Goal: Task Accomplishment & Management: Manage account settings

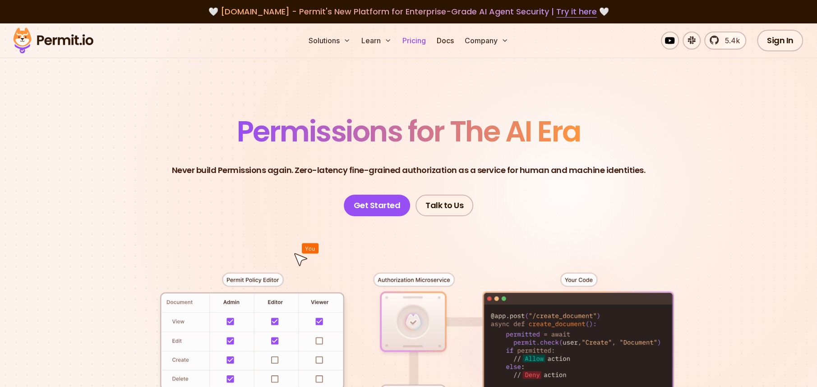
click at [421, 42] on link "Pricing" at bounding box center [414, 41] width 31 height 18
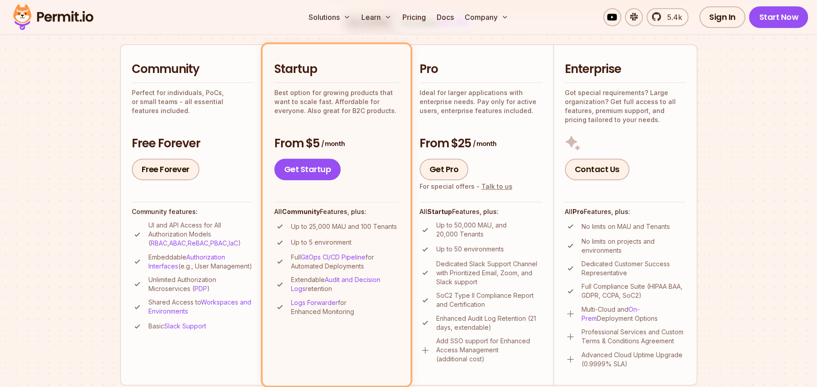
scroll to position [180, 0]
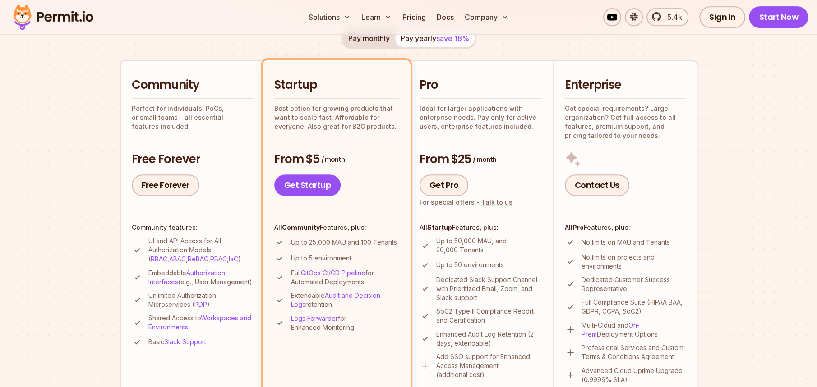
click at [354, 37] on button "Pay monthly" at bounding box center [369, 38] width 52 height 18
click at [411, 38] on button "Pay yearly save 18%" at bounding box center [434, 38] width 79 height 18
click at [380, 42] on button "Pay monthly" at bounding box center [369, 38] width 52 height 18
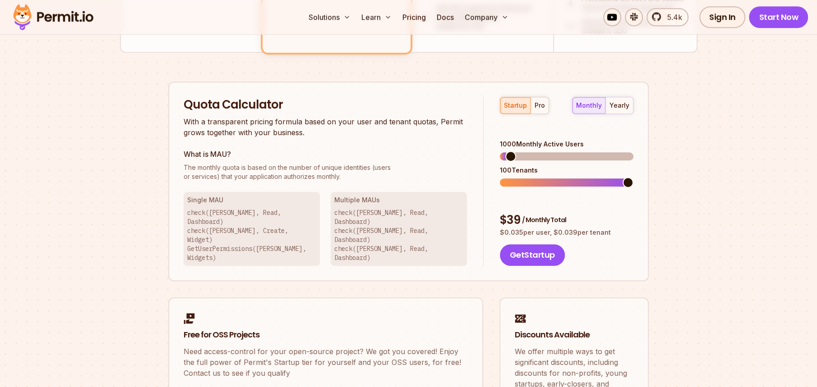
scroll to position [541, 0]
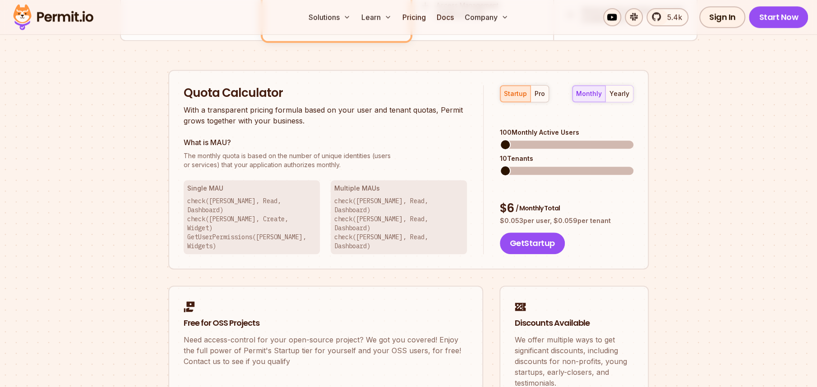
click at [500, 139] on span at bounding box center [505, 144] width 11 height 11
click at [501, 166] on span at bounding box center [505, 171] width 11 height 11
click at [535, 95] on div "pro" at bounding box center [540, 93] width 10 height 9
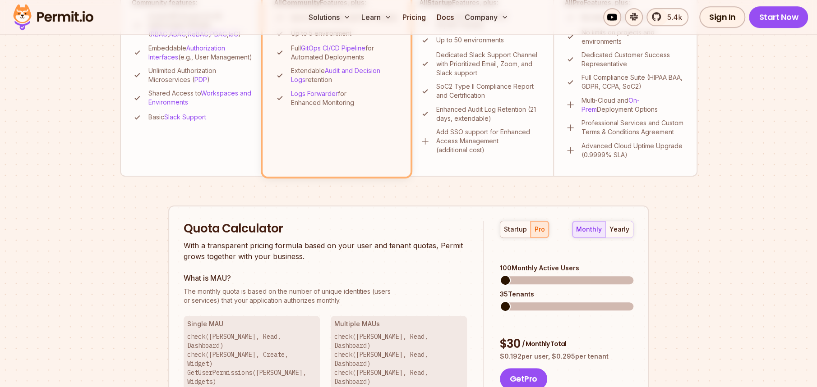
scroll to position [406, 0]
click at [500, 275] on span at bounding box center [505, 280] width 11 height 11
click at [511, 233] on button "startup" at bounding box center [515, 229] width 30 height 16
click at [626, 223] on button "yearly" at bounding box center [619, 229] width 28 height 16
click at [593, 226] on div "monthly" at bounding box center [589, 229] width 26 height 9
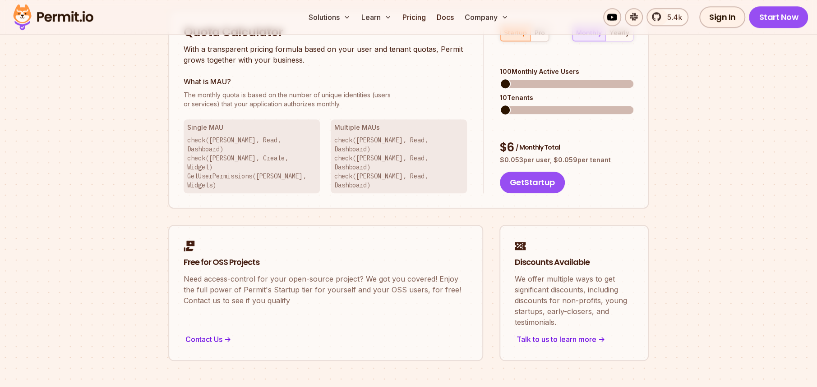
scroll to position [586, 0]
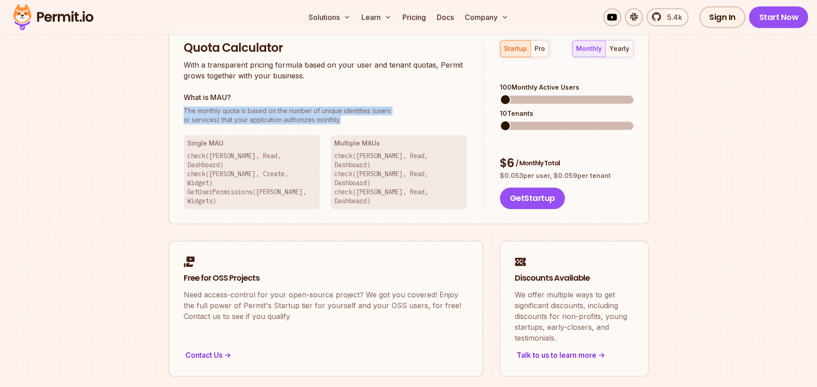
drag, startPoint x: 360, startPoint y: 118, endPoint x: 167, endPoint y: 111, distance: 193.2
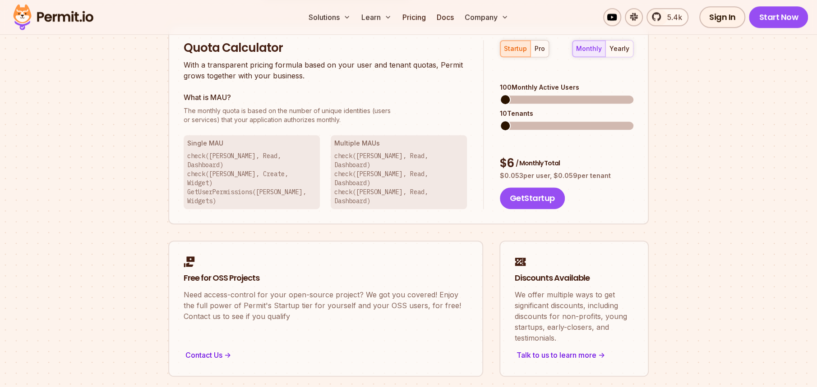
click at [518, 94] on span at bounding box center [521, 99] width 11 height 11
click at [500, 120] on span at bounding box center [505, 125] width 11 height 11
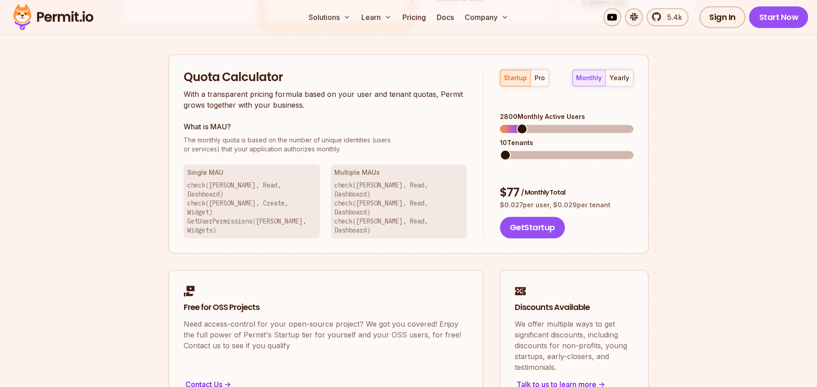
scroll to position [541, 0]
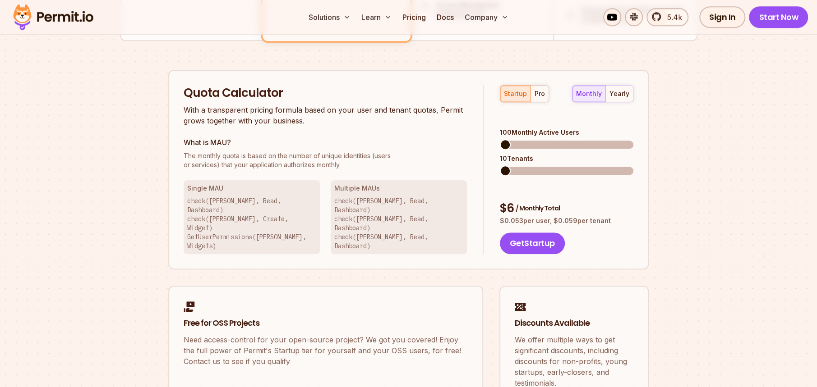
click at [500, 139] on span at bounding box center [505, 144] width 11 height 11
click at [505, 139] on span at bounding box center [505, 144] width 11 height 11
click at [500, 139] on span at bounding box center [505, 144] width 11 height 11
click at [501, 139] on span at bounding box center [506, 144] width 11 height 11
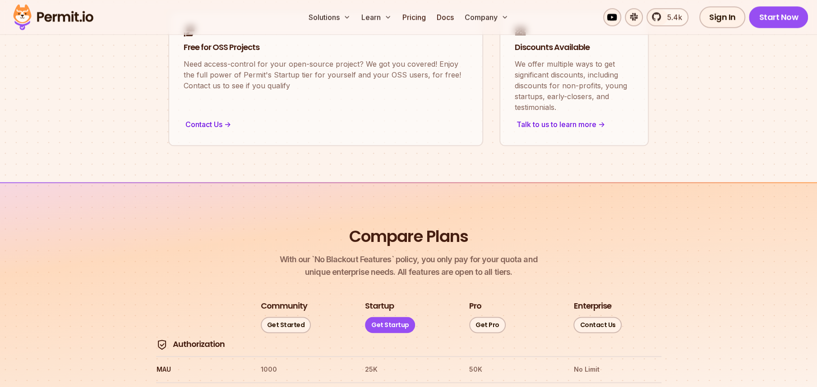
scroll to position [992, 0]
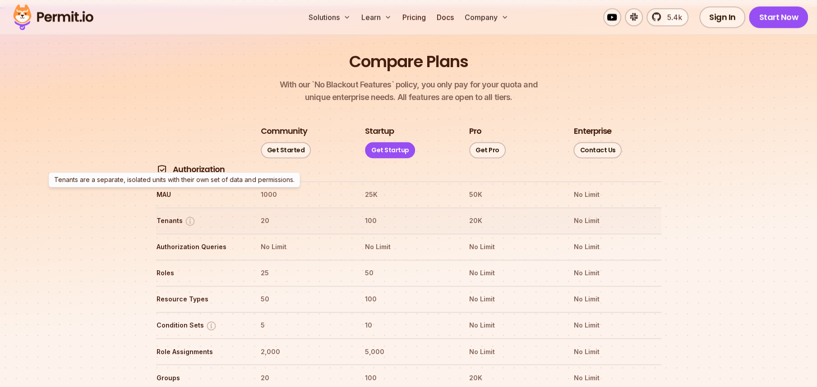
click at [199, 181] on p "Tenants are a separate, isolated units with their own set of data and permissio…" at bounding box center [174, 179] width 240 height 9
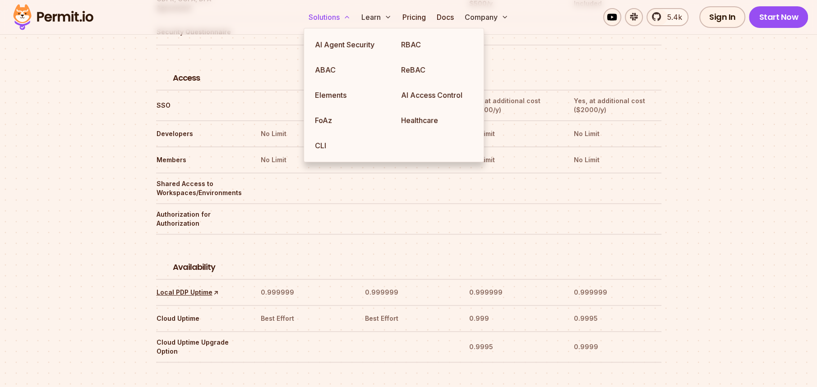
scroll to position [2628, 0]
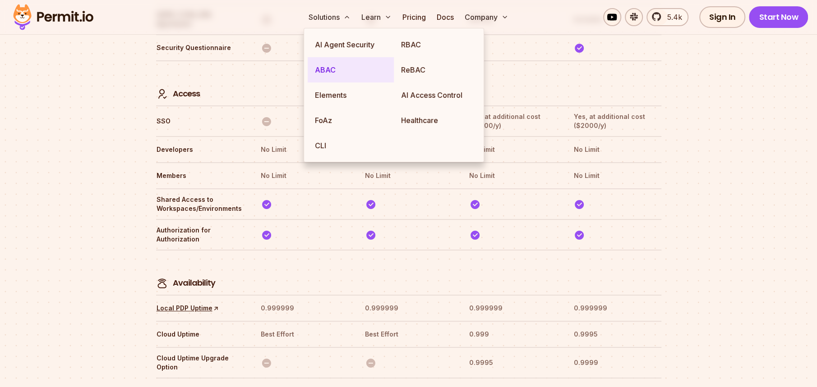
click at [331, 71] on link "ABAC" at bounding box center [351, 69] width 86 height 25
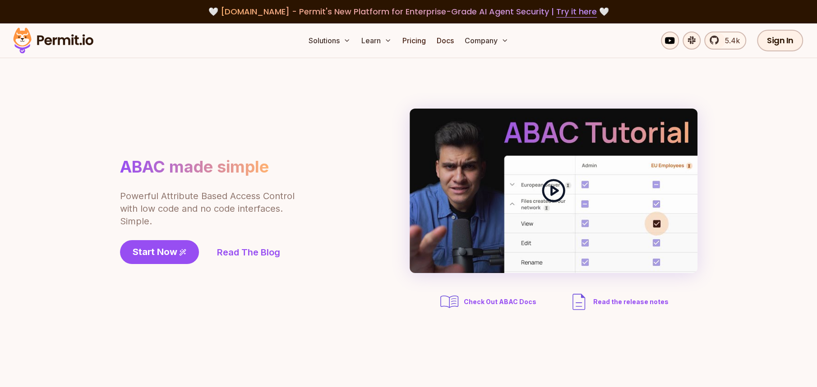
click at [557, 191] on polygon at bounding box center [554, 191] width 6 height 9
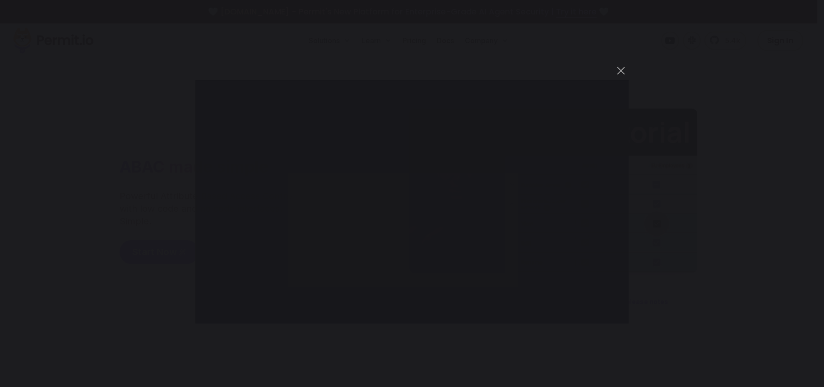
click at [672, 65] on div "You can close this modal content with the ESC key" at bounding box center [412, 193] width 824 height 387
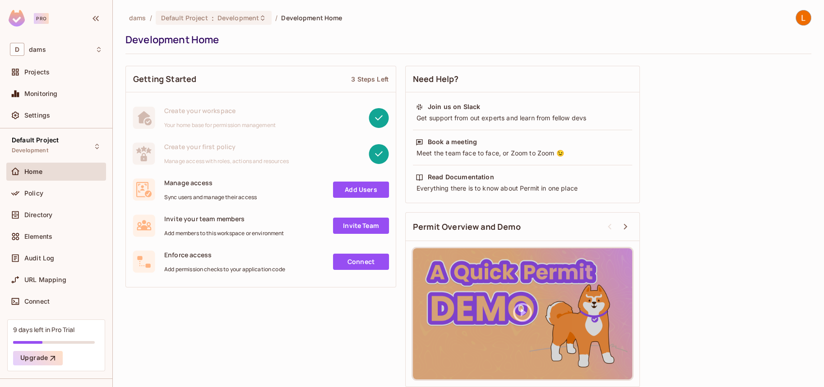
click at [68, 82] on div "Projects" at bounding box center [56, 74] width 100 height 22
click at [56, 78] on div "Projects" at bounding box center [56, 72] width 100 height 18
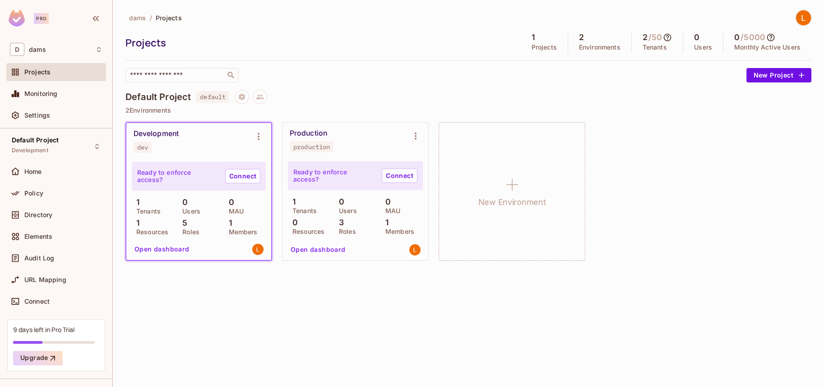
click at [44, 337] on div "9 days left in Pro Trial Upgrade" at bounding box center [56, 346] width 98 height 52
click at [63, 326] on div "9 days left in Pro Trial" at bounding box center [43, 330] width 61 height 9
click at [31, 360] on button "Upgrade" at bounding box center [38, 358] width 50 height 14
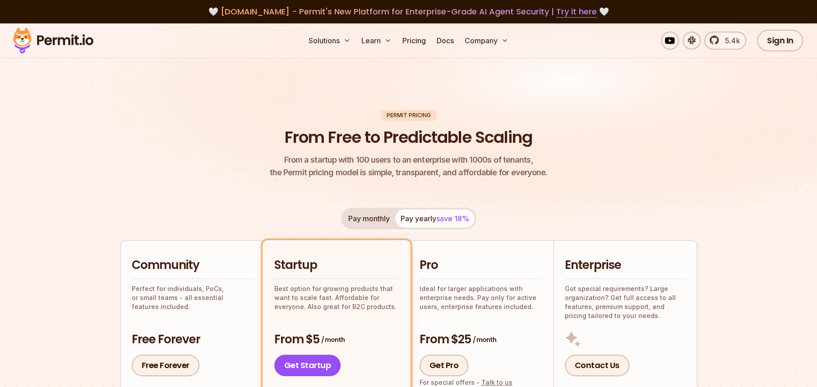
scroll to position [135, 0]
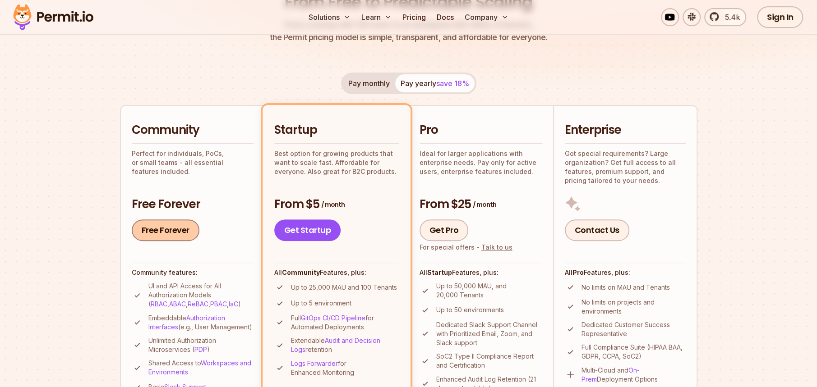
click at [173, 237] on link "Free Forever" at bounding box center [166, 231] width 68 height 22
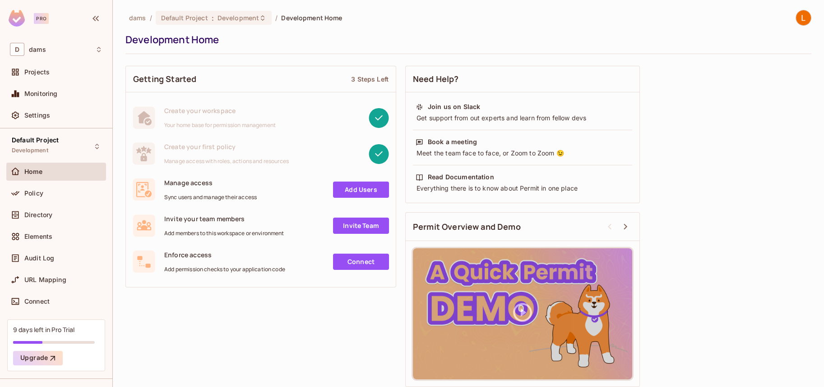
scroll to position [4, 0]
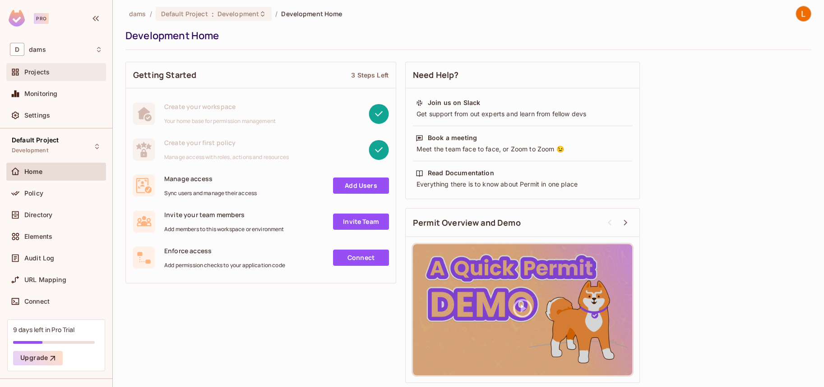
click at [54, 72] on div "Projects" at bounding box center [63, 72] width 78 height 7
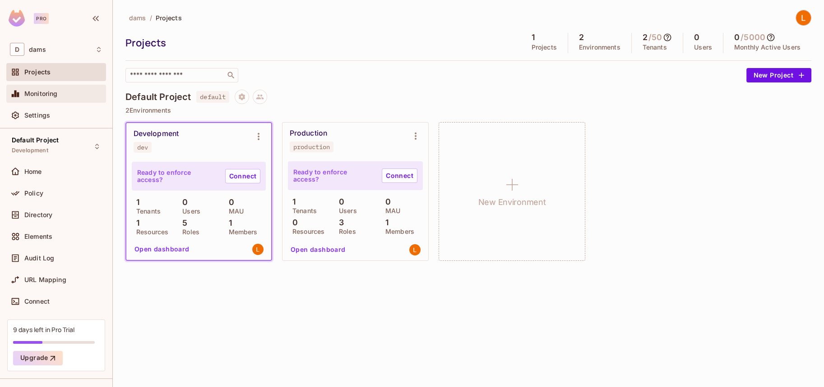
click at [69, 95] on div "Monitoring" at bounding box center [63, 93] width 78 height 7
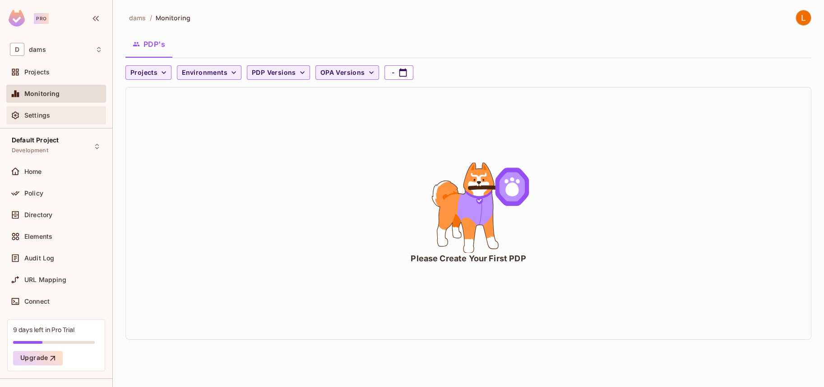
click at [72, 119] on div "Settings" at bounding box center [56, 115] width 92 height 11
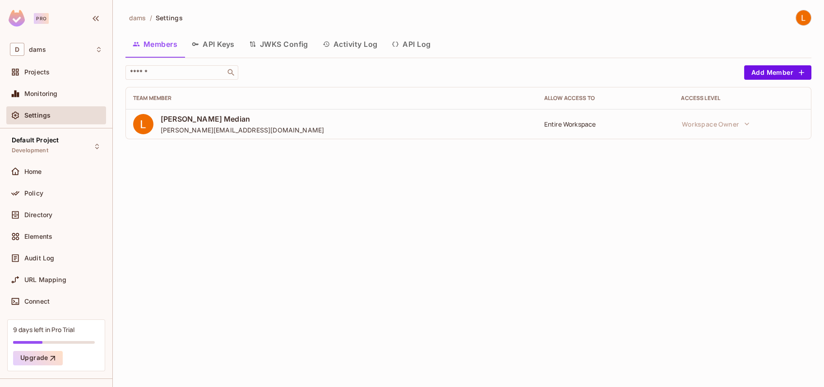
click at [265, 45] on button "JWKS Config" at bounding box center [279, 44] width 74 height 23
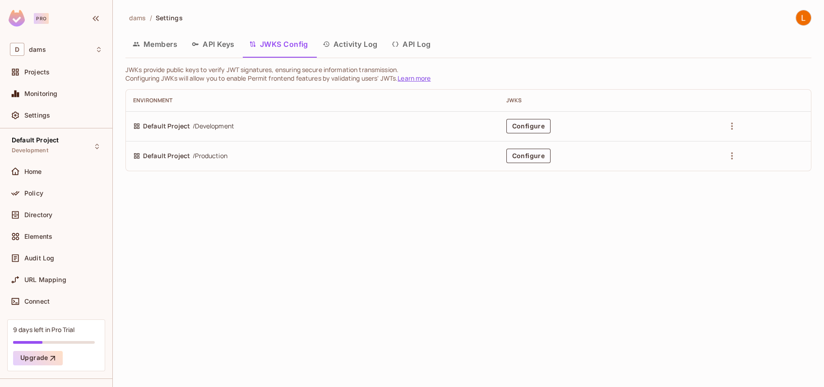
click at [157, 45] on button "Members" at bounding box center [154, 44] width 59 height 23
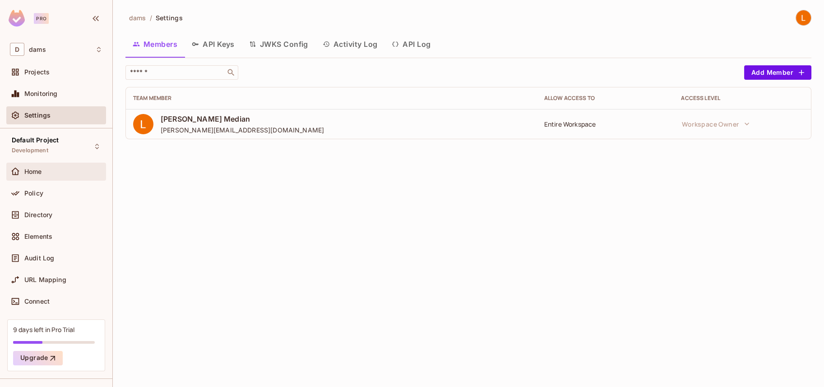
click at [73, 176] on div "Home" at bounding box center [56, 171] width 92 height 11
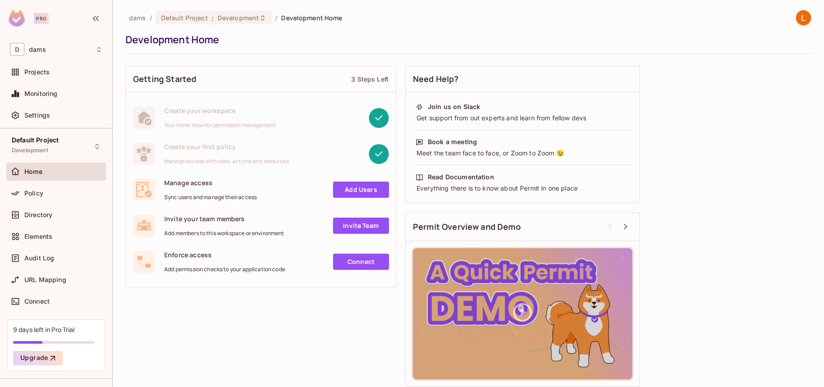
click at [360, 193] on link "Add Users" at bounding box center [361, 190] width 56 height 16
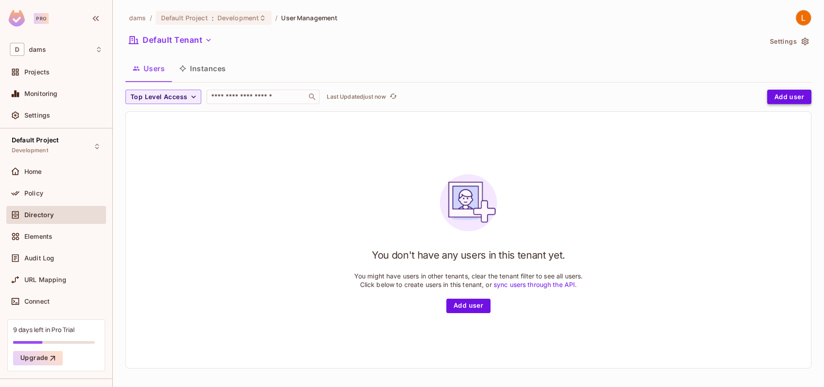
click at [772, 97] on button "Add user" at bounding box center [789, 97] width 44 height 14
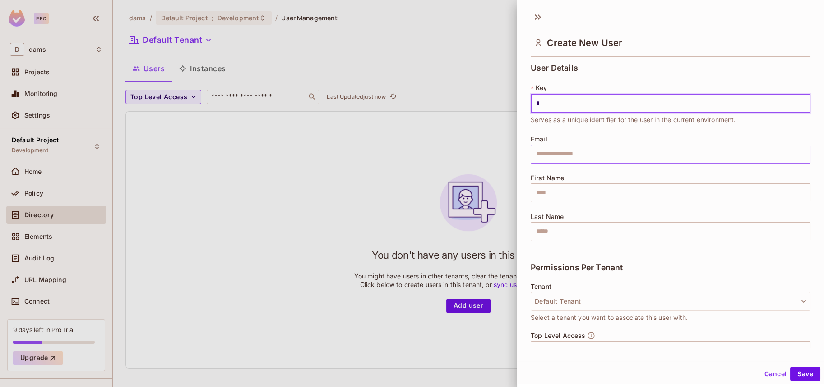
type input "*"
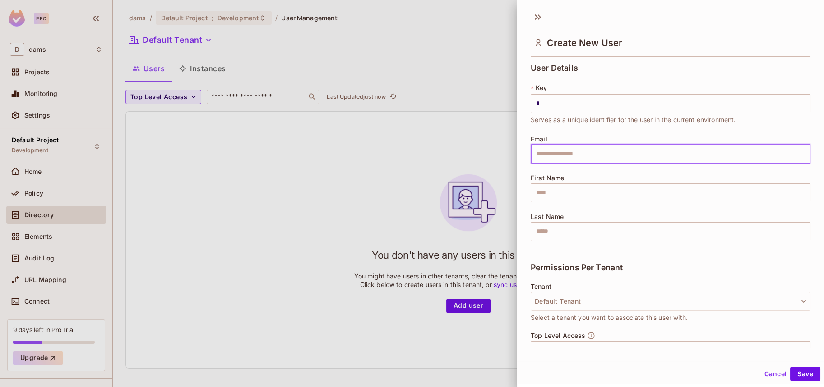
click at [641, 155] on input "text" at bounding box center [670, 154] width 280 height 19
type input "**********"
click at [584, 186] on input "text" at bounding box center [670, 193] width 280 height 19
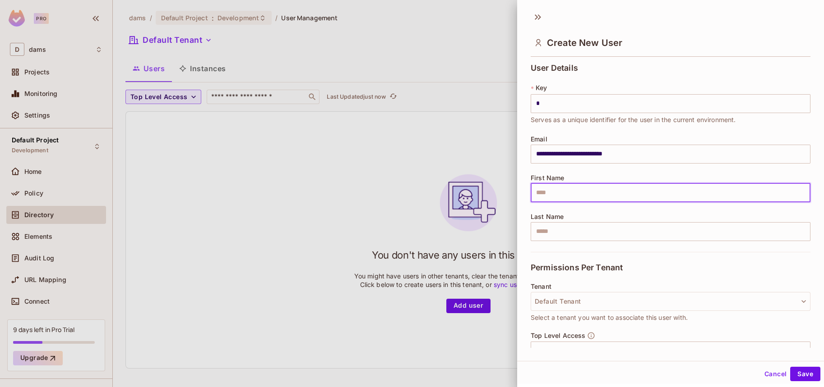
type input "****"
type input "*****"
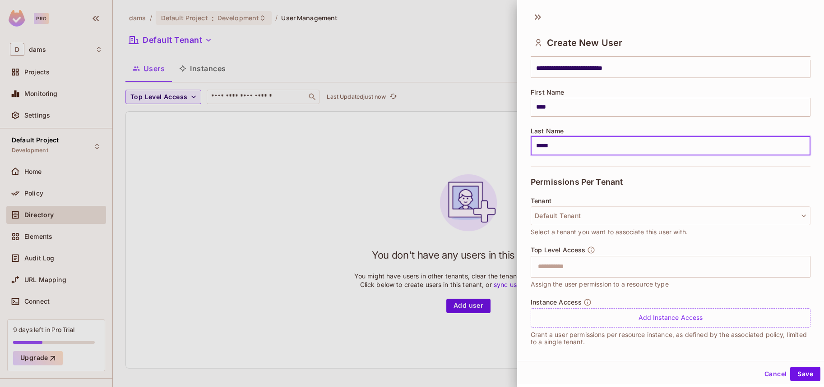
scroll to position [92, 0]
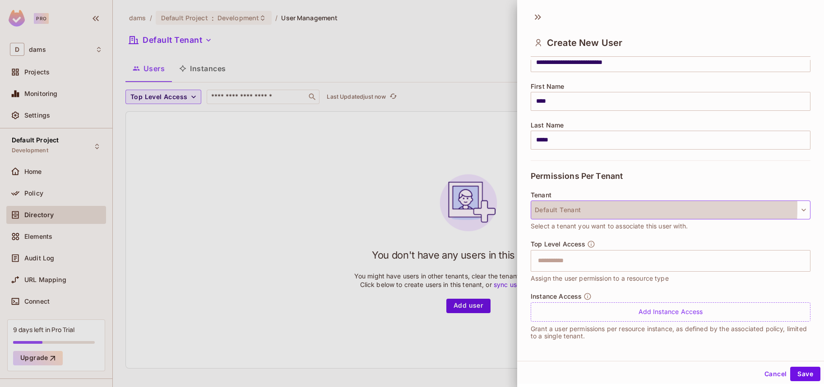
click at [569, 207] on button "Default Tenant" at bounding box center [670, 210] width 280 height 19
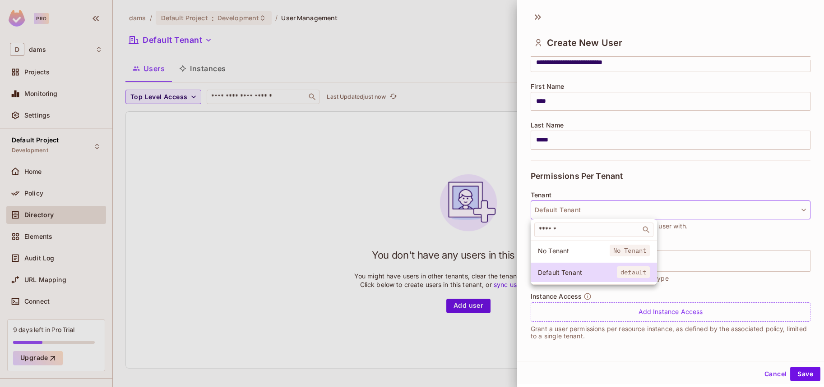
click at [623, 188] on div at bounding box center [412, 193] width 824 height 387
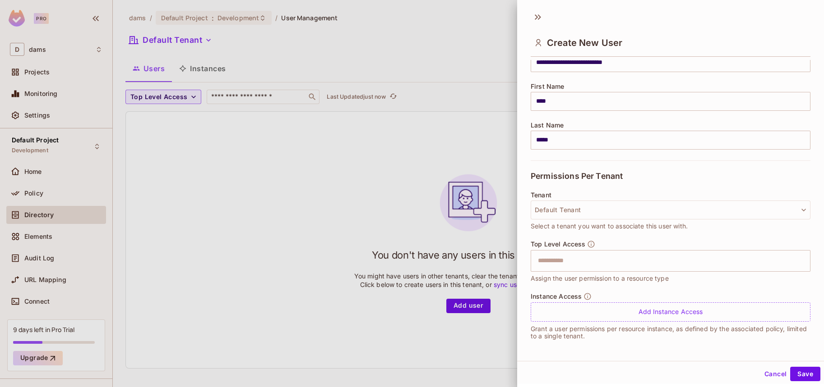
click at [14, 18] on div at bounding box center [412, 193] width 824 height 387
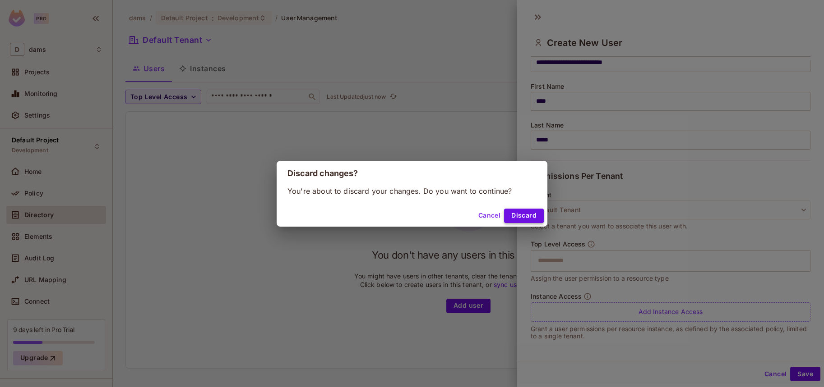
click at [528, 222] on button "Discard" at bounding box center [524, 216] width 40 height 14
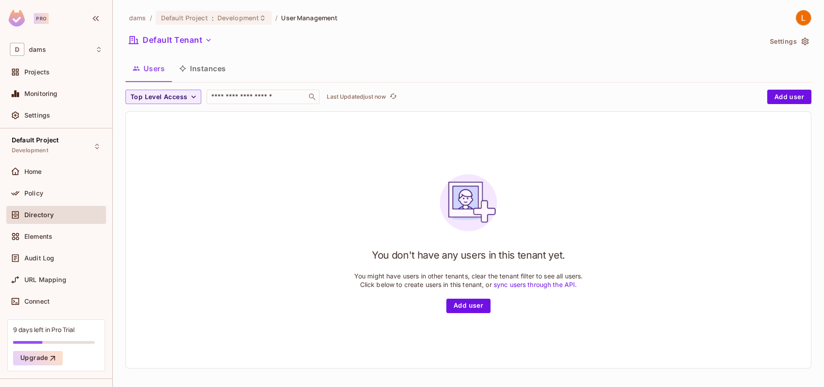
click at [13, 23] on img at bounding box center [17, 18] width 16 height 17
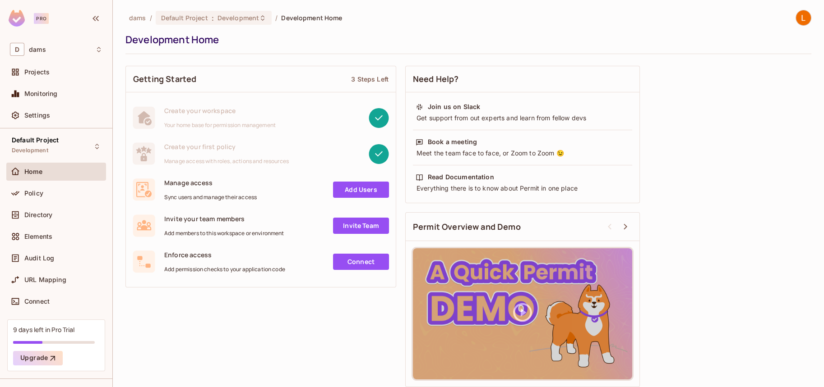
click at [218, 117] on div "Create your workspace Your home base for permission management" at bounding box center [219, 117] width 111 height 23
click at [302, 153] on div at bounding box center [339, 154] width 100 height 20
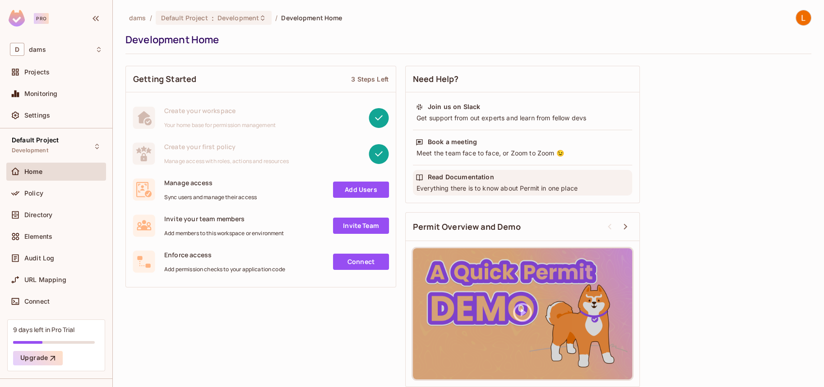
click at [495, 178] on div "Read Documentation" at bounding box center [522, 177] width 214 height 9
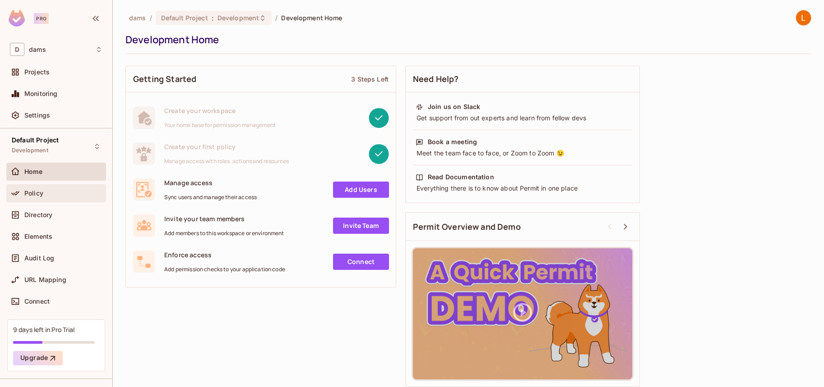
click at [55, 192] on div "Policy" at bounding box center [63, 193] width 78 height 7
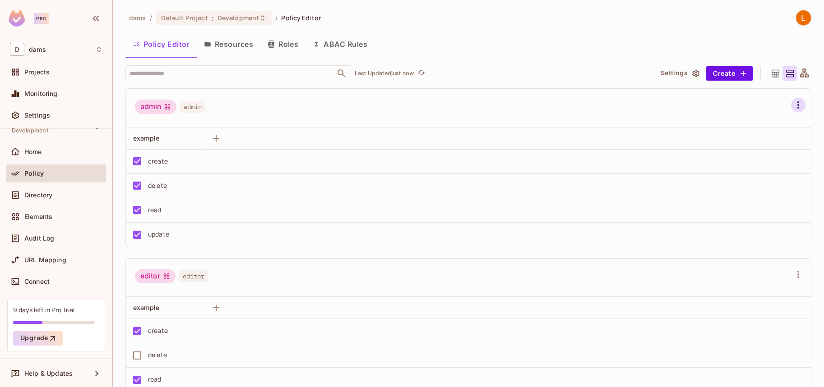
click at [793, 103] on icon "button" at bounding box center [798, 105] width 11 height 11
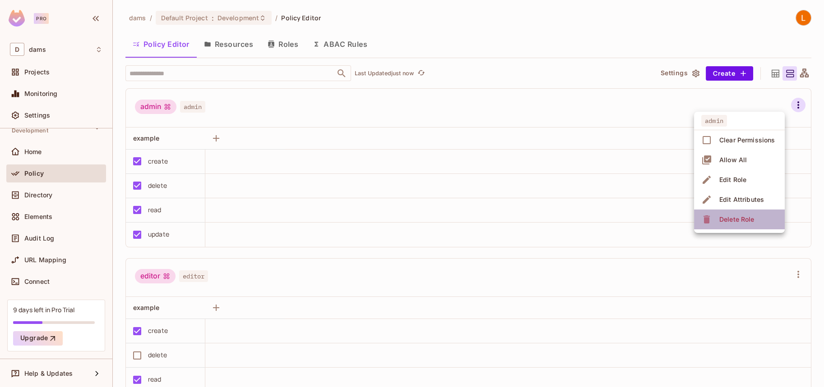
click at [758, 217] on li "Delete Role" at bounding box center [739, 220] width 91 height 20
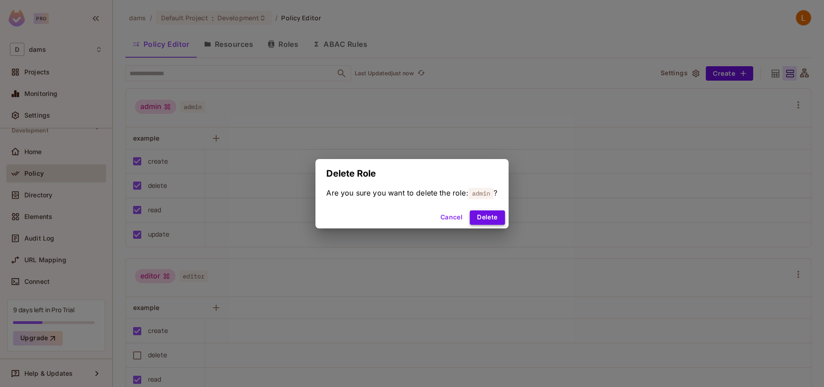
click at [489, 217] on button "Delete" at bounding box center [487, 218] width 35 height 14
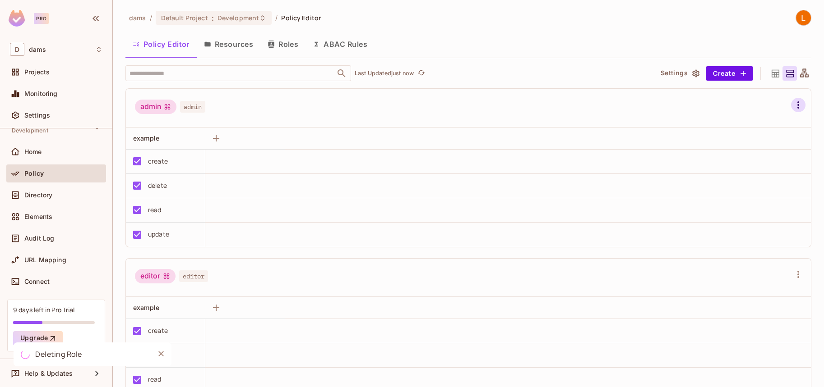
click at [793, 101] on icon "button" at bounding box center [798, 105] width 11 height 11
click at [784, 113] on div "editor editor" at bounding box center [468, 108] width 685 height 39
click at [797, 104] on icon "button" at bounding box center [798, 104] width 2 height 7
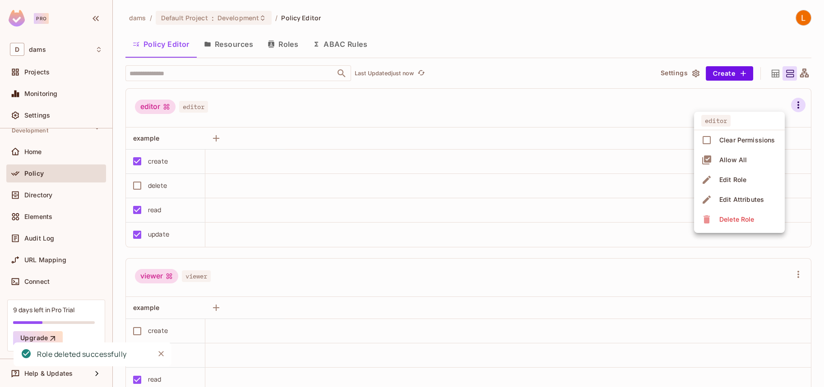
click at [728, 213] on span "Delete Role" at bounding box center [736, 219] width 40 height 14
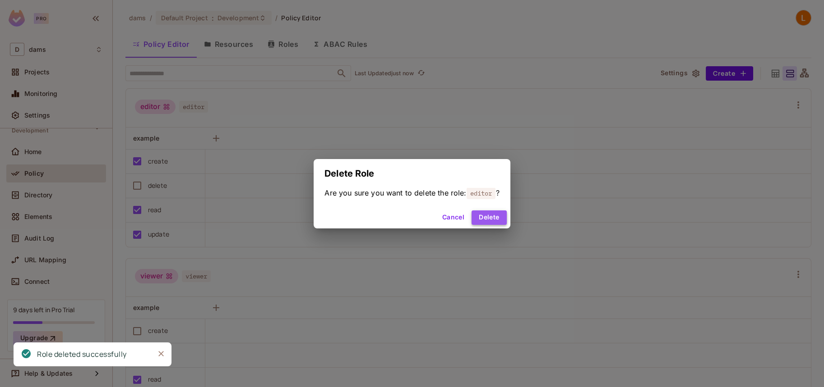
click at [490, 220] on button "Delete" at bounding box center [488, 218] width 35 height 14
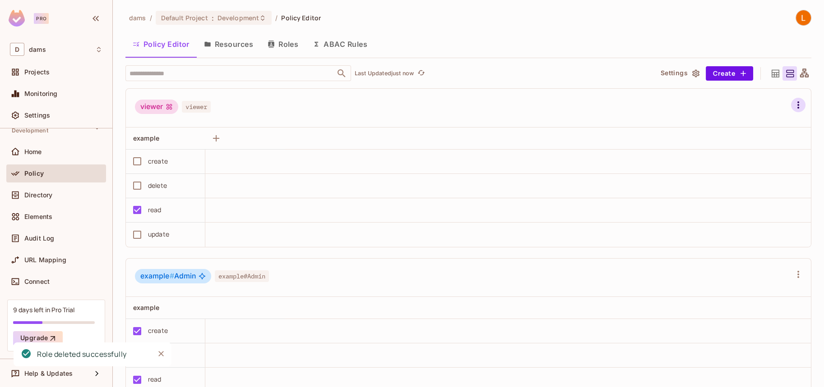
click at [791, 99] on button "button" at bounding box center [798, 105] width 14 height 14
click at [732, 222] on div "Delete Role" at bounding box center [736, 219] width 35 height 9
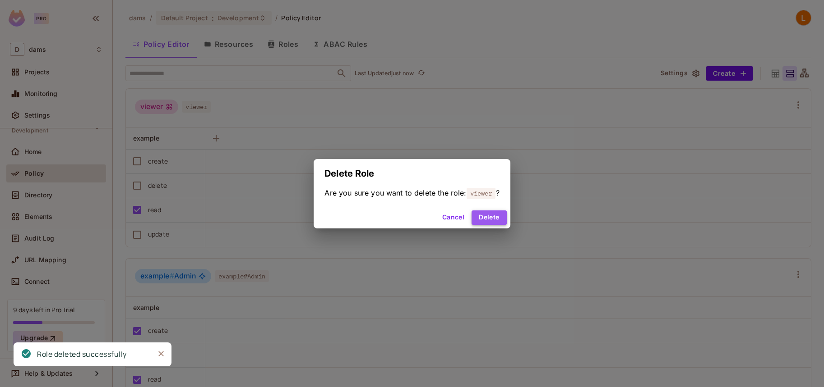
click at [493, 215] on button "Delete" at bounding box center [488, 218] width 35 height 14
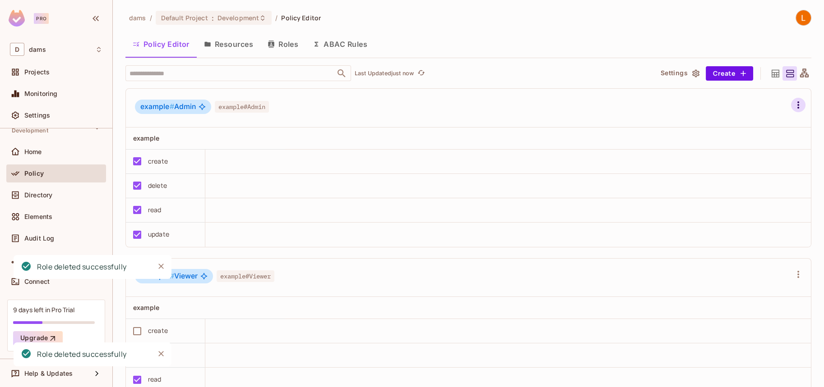
click at [797, 104] on icon "button" at bounding box center [798, 104] width 2 height 7
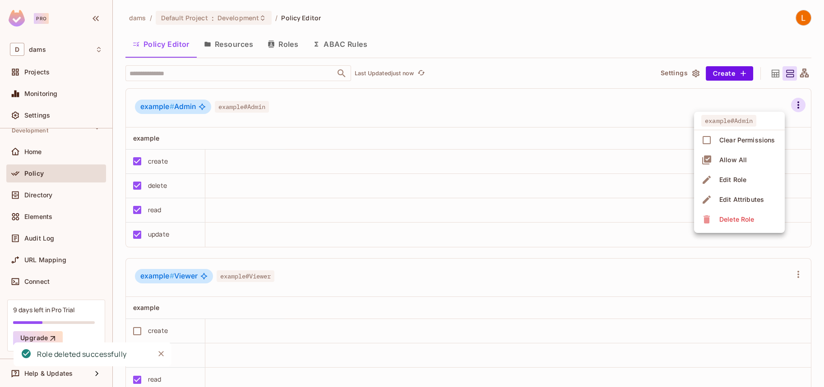
click at [709, 221] on icon at bounding box center [706, 220] width 6 height 8
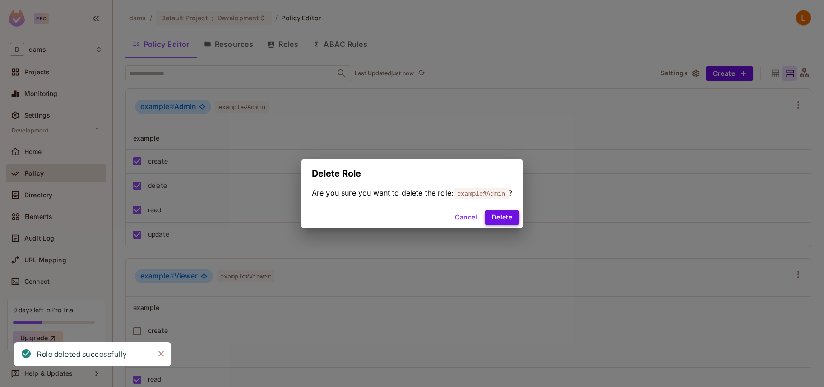
click at [511, 220] on button "Delete" at bounding box center [501, 218] width 35 height 14
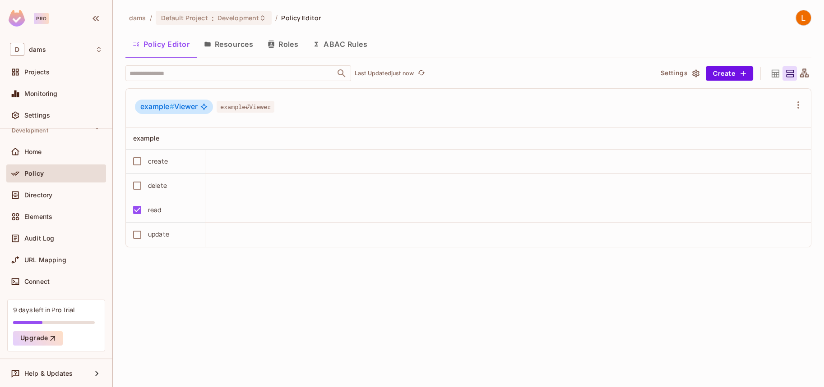
click at [784, 102] on div "example # Viewer example#Viewer" at bounding box center [463, 108] width 656 height 17
click at [795, 104] on icon "button" at bounding box center [798, 105] width 11 height 11
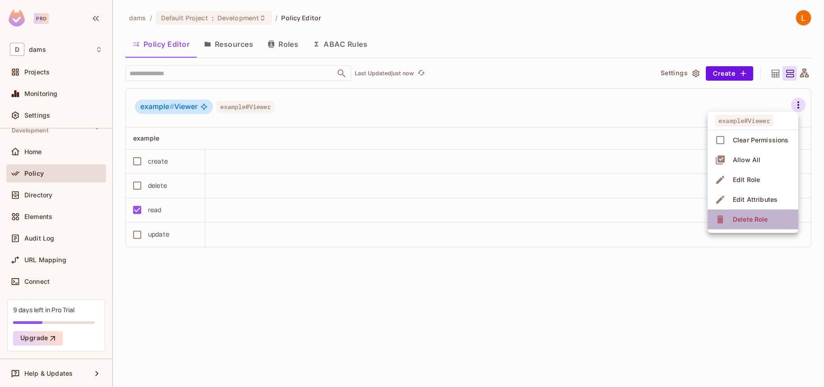
click at [739, 211] on li "Delete Role" at bounding box center [752, 220] width 91 height 20
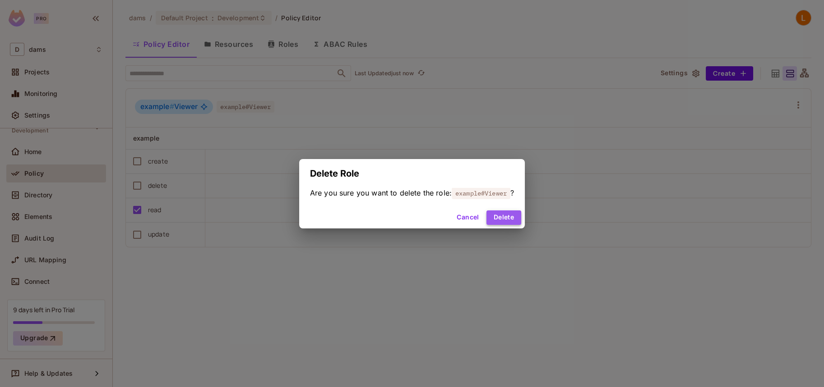
click at [516, 218] on button "Delete" at bounding box center [503, 218] width 35 height 14
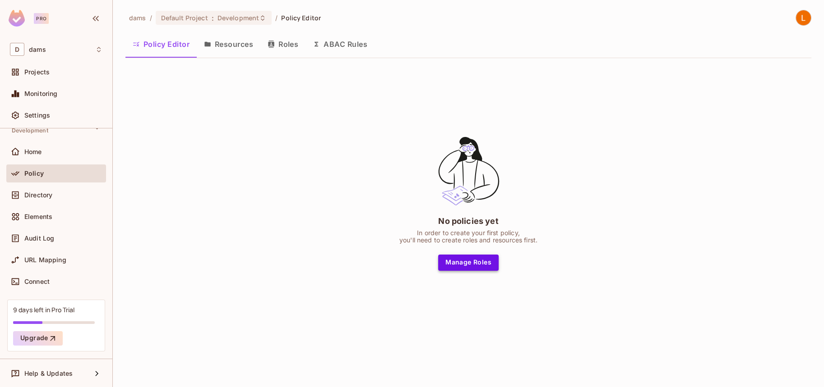
click at [471, 258] on button "Manage Roles" at bounding box center [468, 263] width 60 height 16
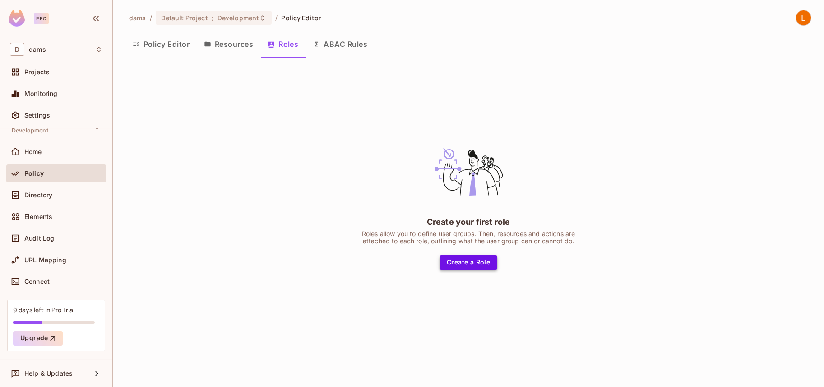
click at [469, 267] on button "Create a Role" at bounding box center [468, 263] width 58 height 14
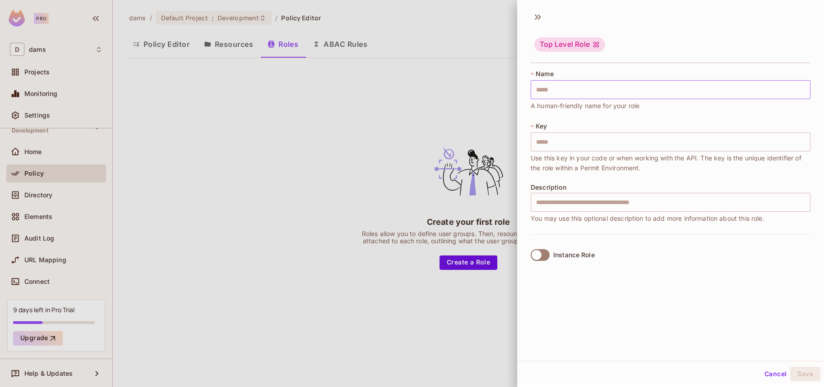
click at [661, 88] on input "text" at bounding box center [670, 89] width 280 height 19
type input "*"
type input "**"
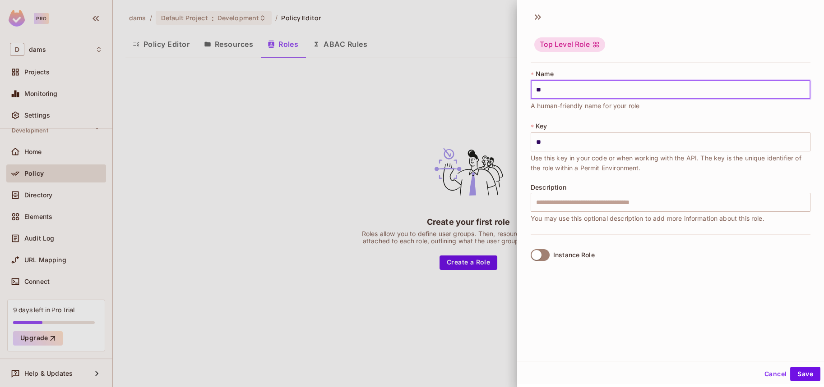
type input "***"
type input "****"
type input "*****"
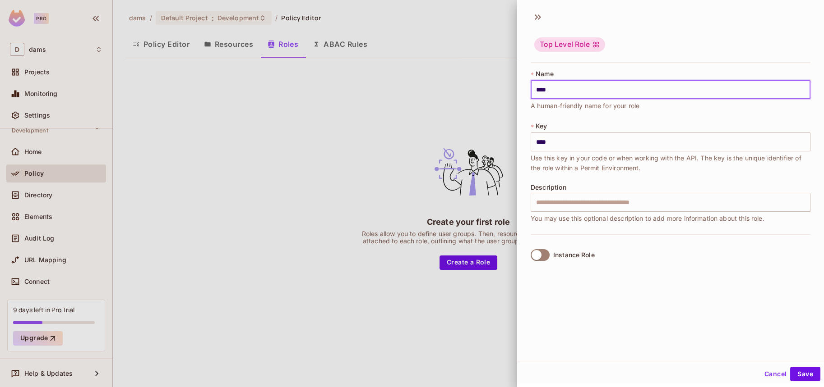
type input "*****"
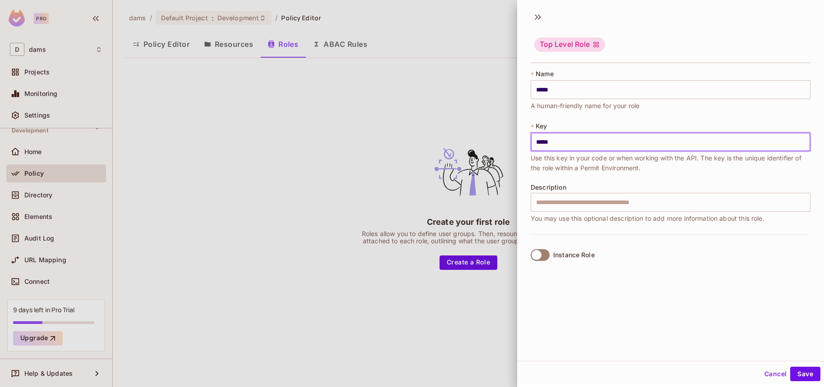
click at [701, 144] on input "*****" at bounding box center [670, 142] width 280 height 19
type input "*****"
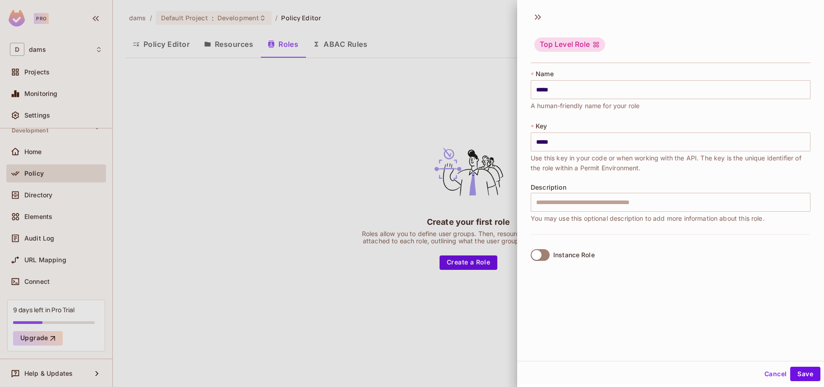
click at [708, 276] on div "Top Level Role * Name ***** ​ A human-friendly name for your role * Key ***** ​…" at bounding box center [670, 183] width 307 height 355
drag, startPoint x: 802, startPoint y: 372, endPoint x: 754, endPoint y: 294, distance: 91.9
click at [754, 294] on div "Top Level Role * Name ***** ​ A human-friendly name for your role * Key ***** ​…" at bounding box center [670, 192] width 307 height 384
click at [790, 370] on button "Save" at bounding box center [805, 374] width 30 height 14
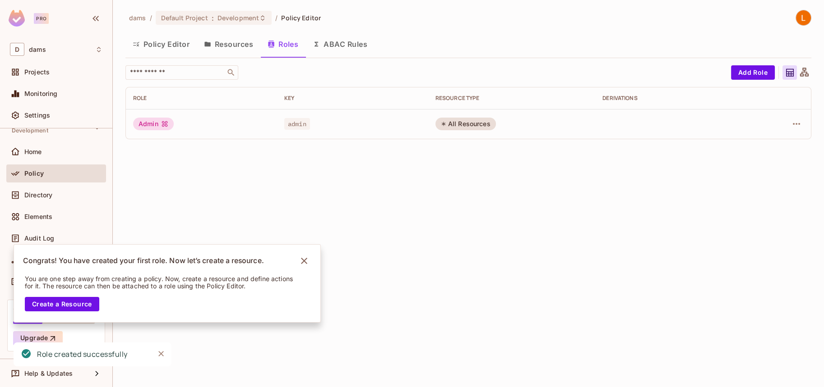
click at [293, 201] on div "dams / Default Project : Development / Policy Editor Policy Editor Resources Ro…" at bounding box center [468, 193] width 711 height 387
click at [235, 40] on button "Resources" at bounding box center [229, 44] width 64 height 23
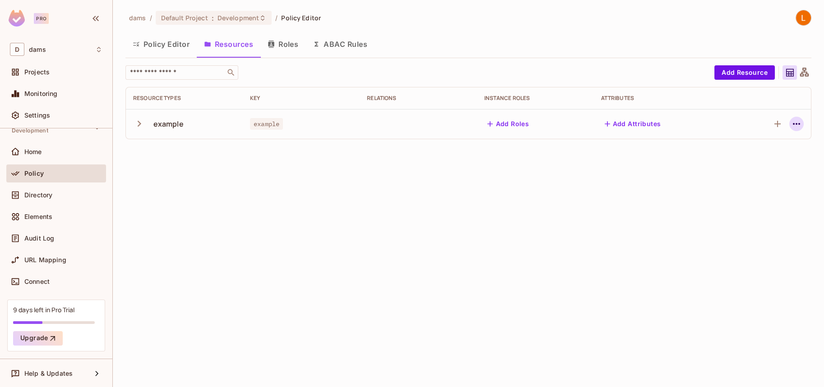
click at [801, 124] on icon "button" at bounding box center [796, 124] width 11 height 11
click at [766, 184] on span "Delete Resource" at bounding box center [760, 179] width 55 height 14
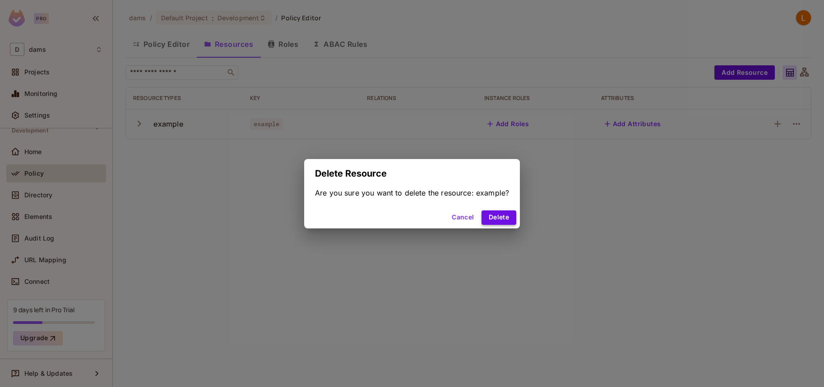
click at [512, 220] on button "Delete" at bounding box center [498, 218] width 35 height 14
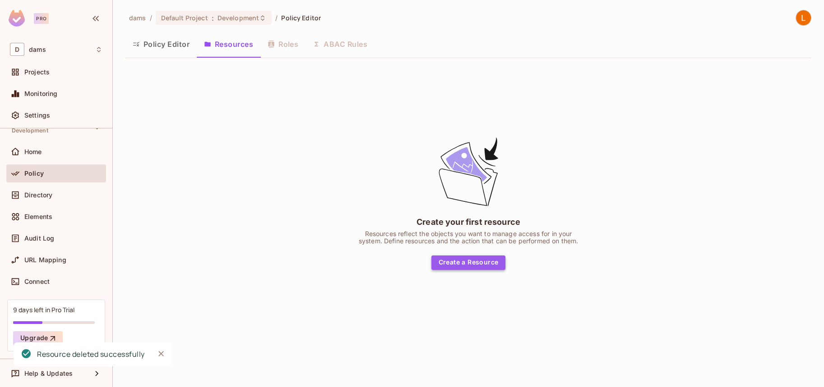
click at [483, 260] on button "Create a Resource" at bounding box center [468, 263] width 74 height 14
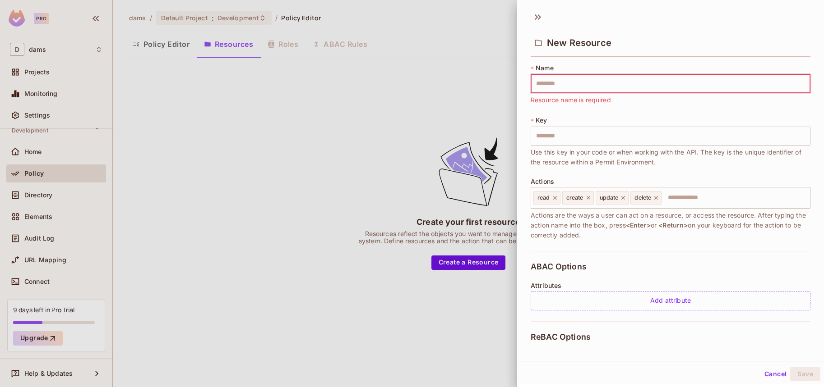
type input "*"
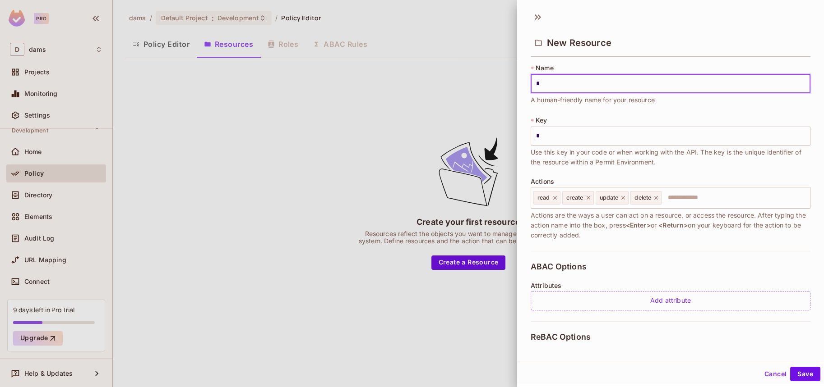
type input "**"
type input "***"
type input "****"
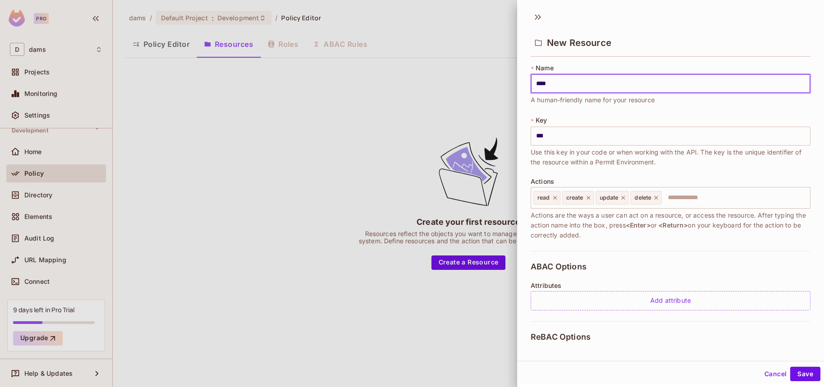
type input "****"
type input "*****"
type input "******"
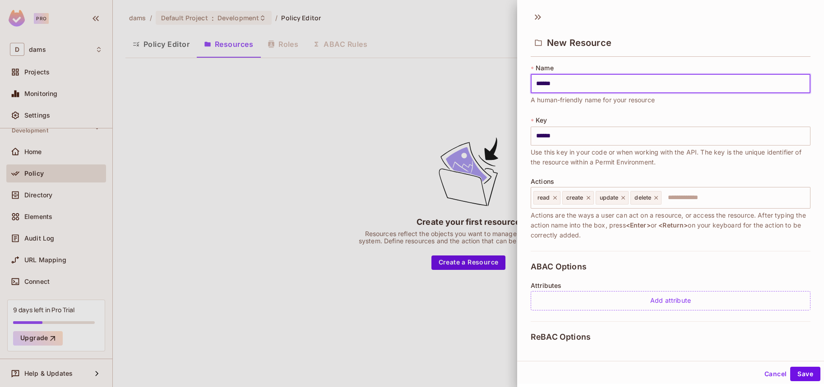
type input "*******"
type input "********"
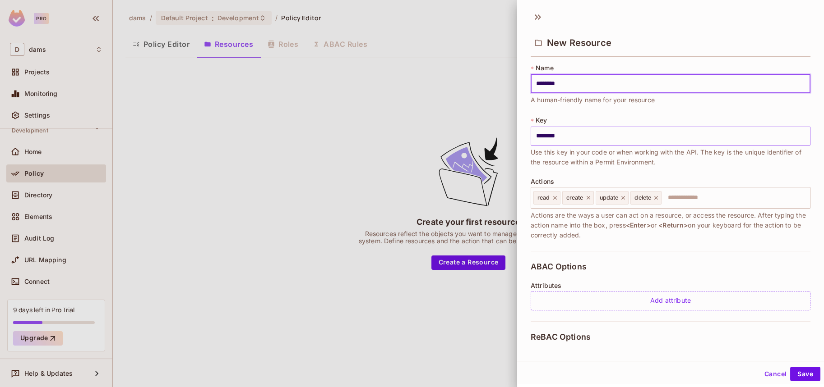
click at [603, 140] on input "********" at bounding box center [670, 136] width 280 height 19
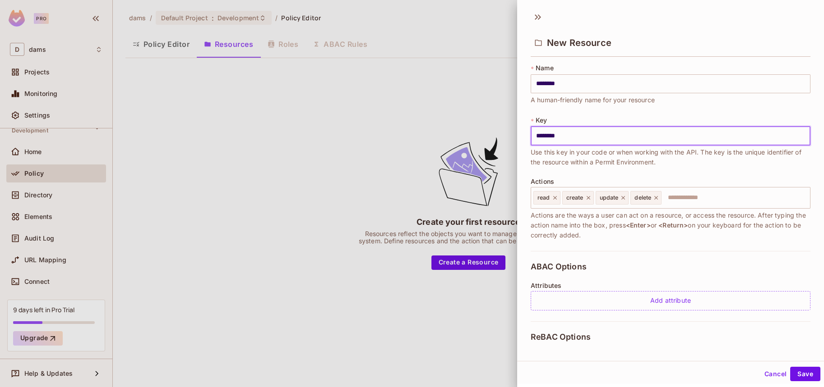
type input "********"
click at [698, 197] on input "text" at bounding box center [734, 198] width 144 height 18
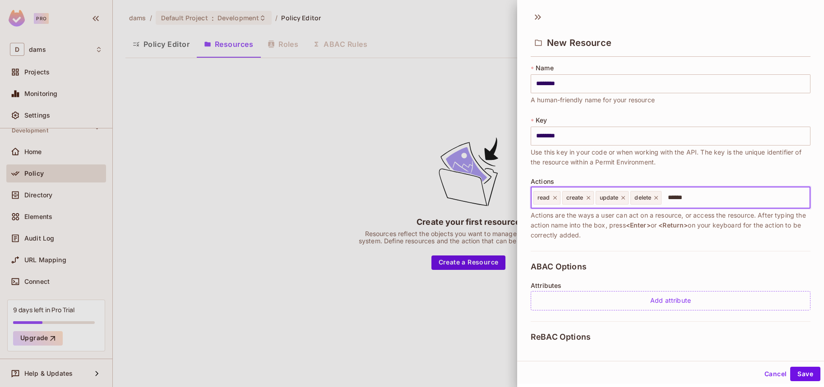
type input "*******"
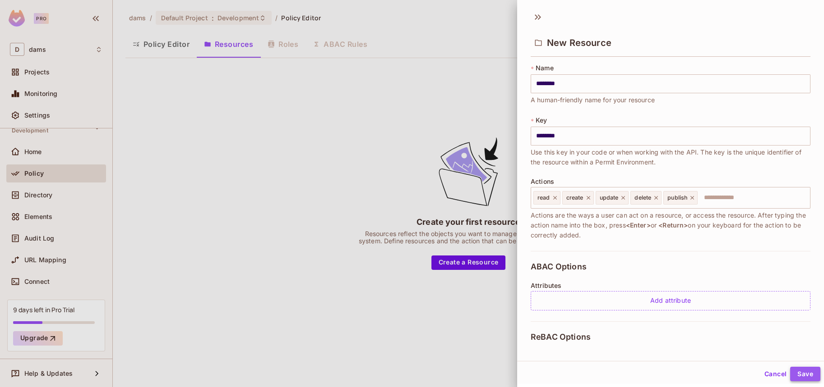
click at [790, 372] on button "Save" at bounding box center [805, 374] width 30 height 14
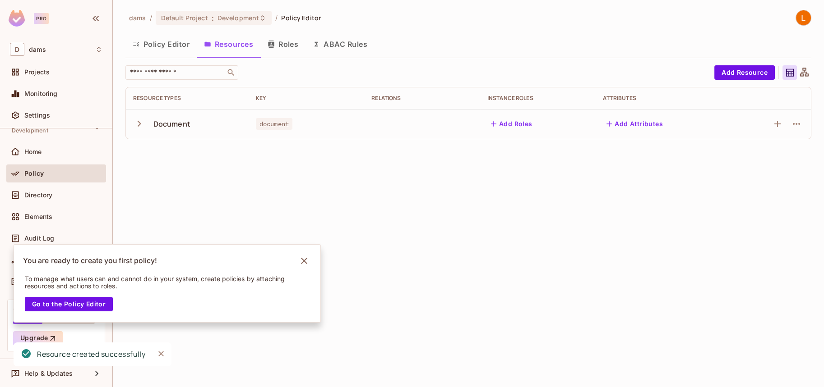
click at [175, 46] on button "Policy Editor" at bounding box center [160, 44] width 71 height 23
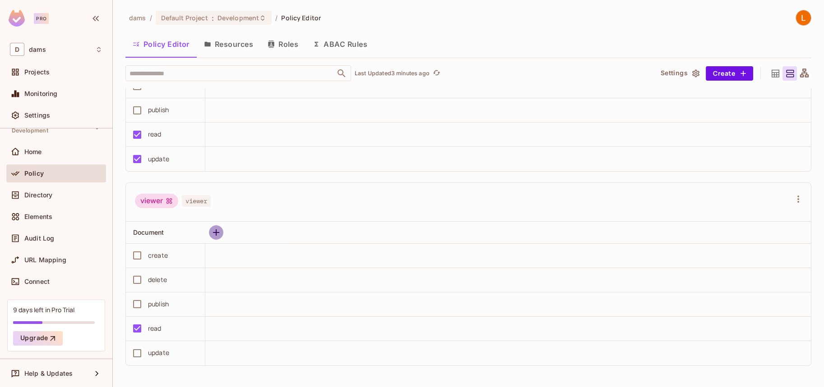
click at [213, 234] on icon "button" at bounding box center [216, 232] width 11 height 11
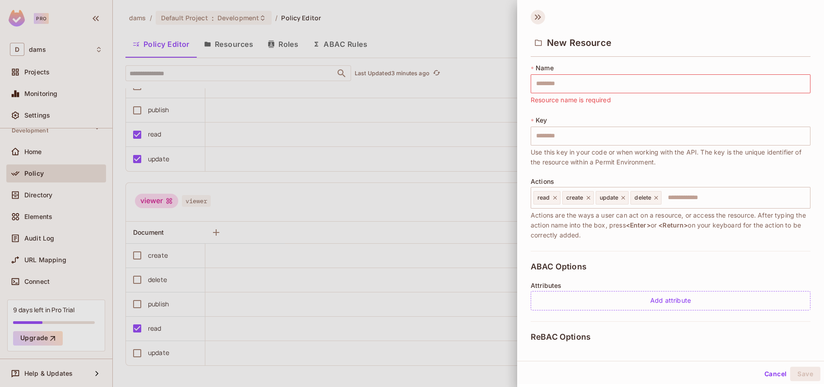
click at [543, 22] on icon at bounding box center [537, 17] width 14 height 14
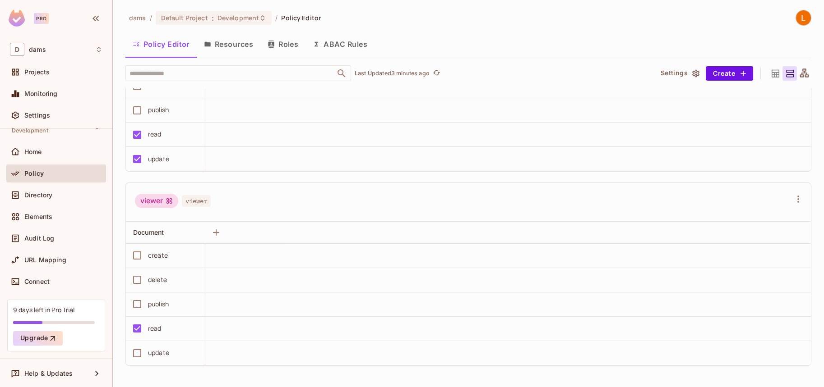
click at [519, 31] on div "dams / Default Project : Development / Policy Editor Policy Editor Resources Ro…" at bounding box center [468, 199] width 686 height 378
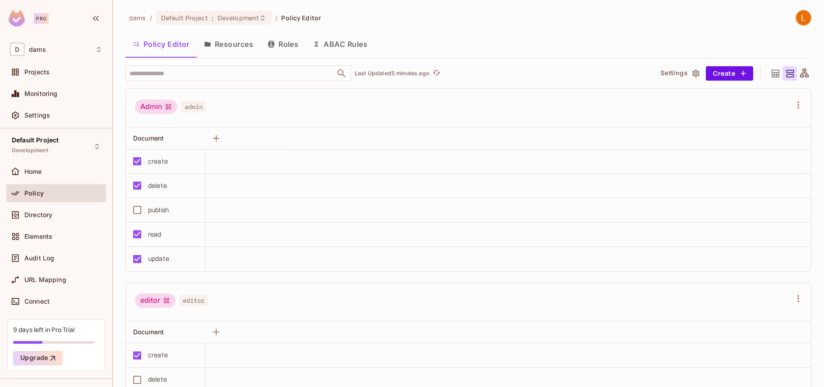
click at [162, 104] on div "Admin" at bounding box center [156, 107] width 42 height 14
click at [58, 223] on div "Directory" at bounding box center [56, 215] width 100 height 18
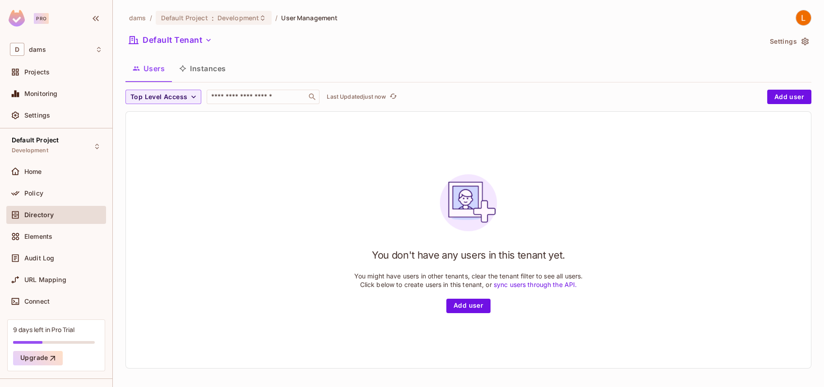
click at [197, 70] on button "Instances" at bounding box center [202, 68] width 61 height 23
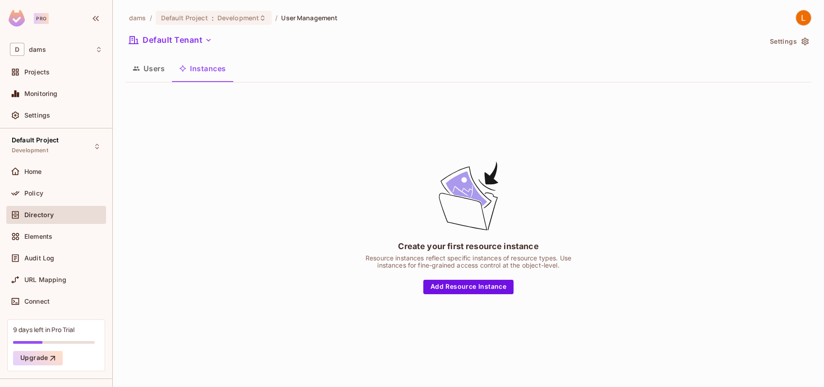
click at [158, 75] on button "Users" at bounding box center [148, 68] width 46 height 23
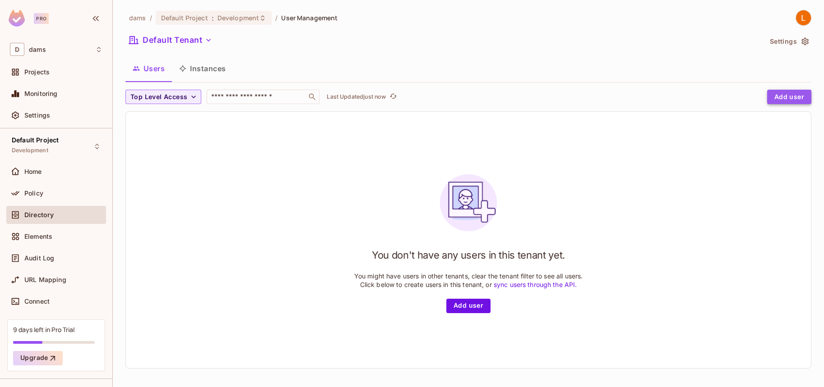
click at [767, 96] on button "Add user" at bounding box center [789, 97] width 44 height 14
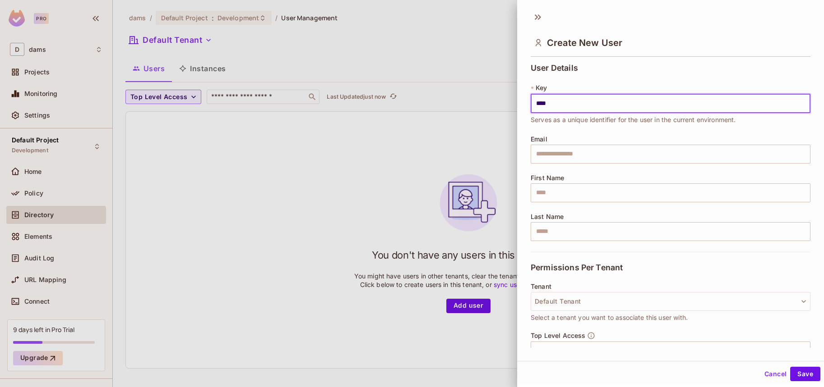
type input "****"
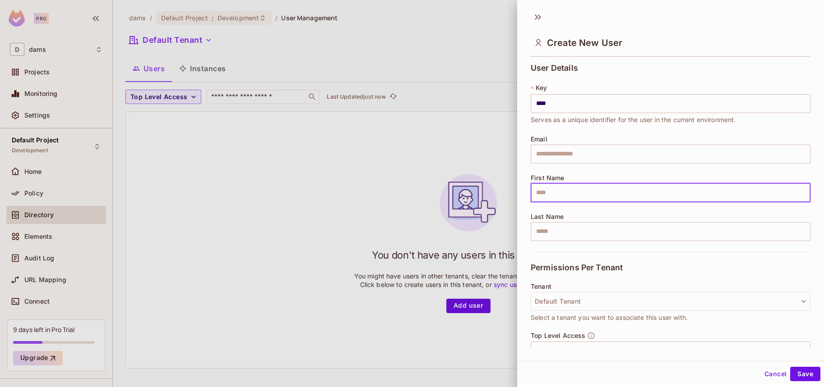
type input "**********"
type input "****"
type input "*****"
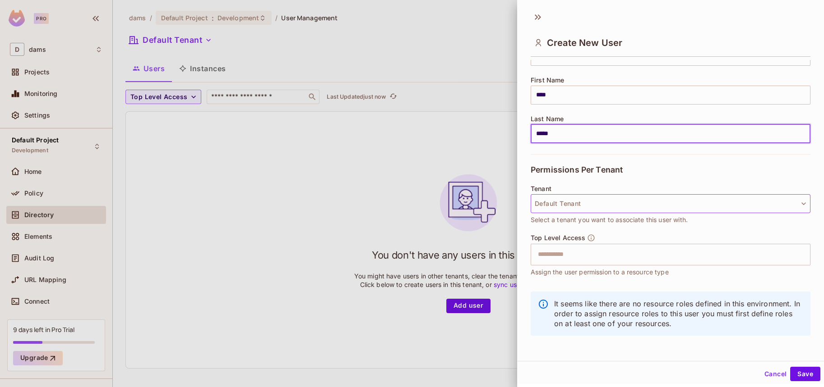
scroll to position [99, 0]
click at [620, 196] on button "Default Tenant" at bounding box center [670, 202] width 280 height 19
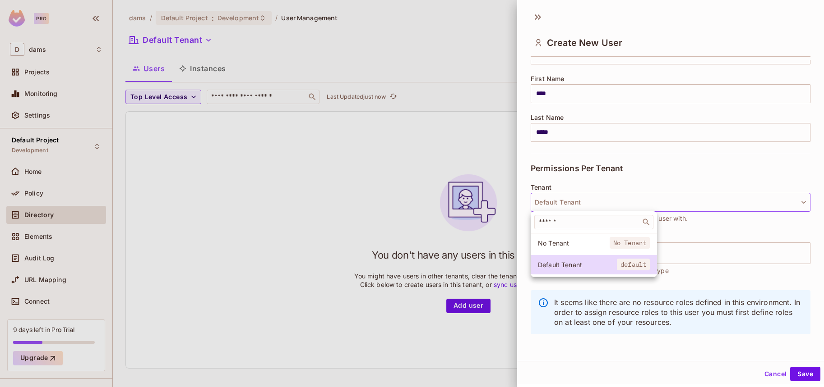
click at [640, 166] on div at bounding box center [412, 193] width 824 height 387
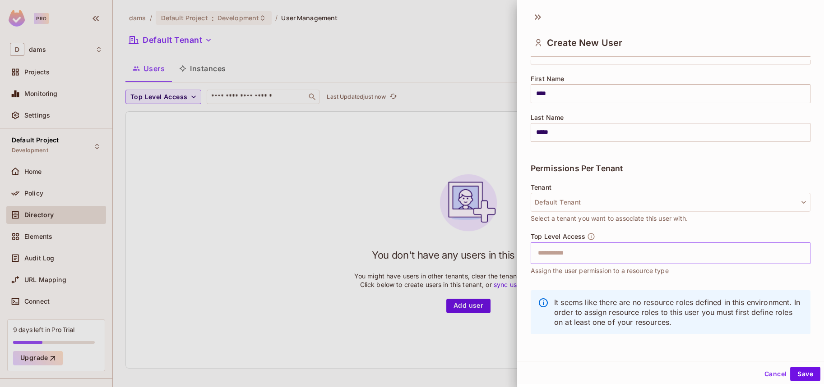
click at [642, 263] on div "​" at bounding box center [670, 254] width 280 height 22
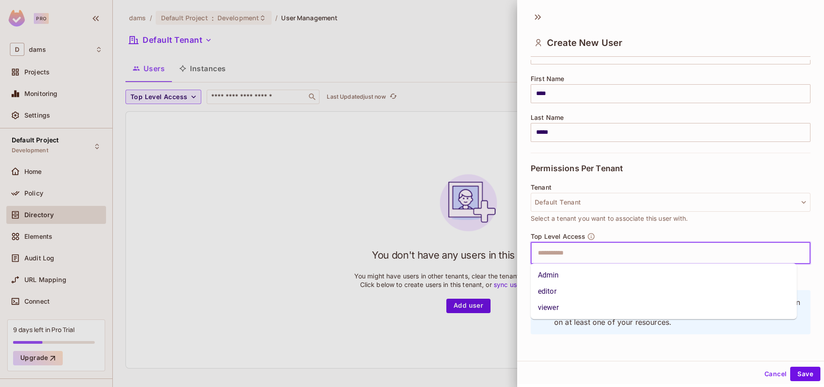
click at [641, 268] on li "Admin" at bounding box center [663, 275] width 266 height 16
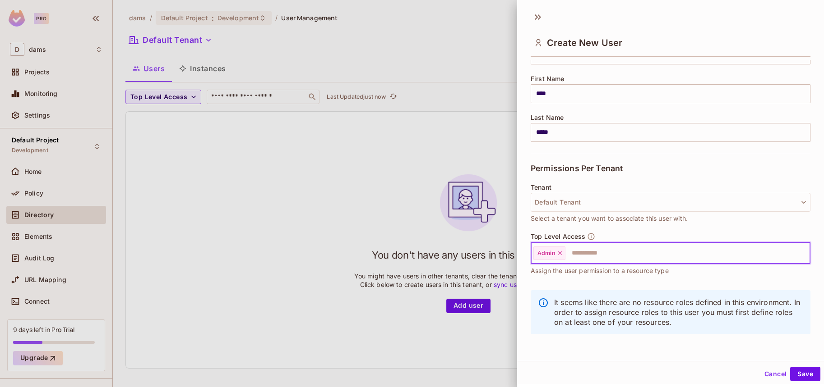
click at [559, 255] on icon at bounding box center [560, 253] width 6 height 6
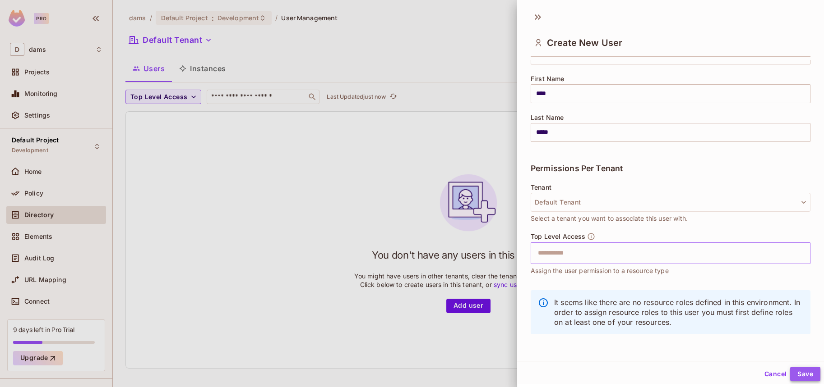
click at [793, 370] on button "Save" at bounding box center [805, 374] width 30 height 14
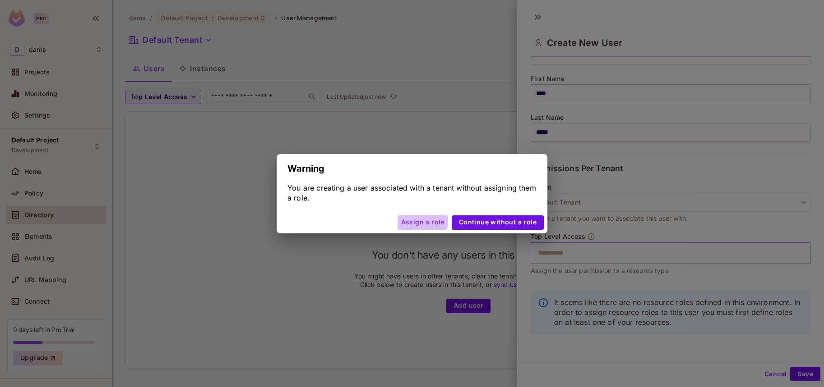
click at [424, 221] on button "Assign a role" at bounding box center [422, 223] width 51 height 14
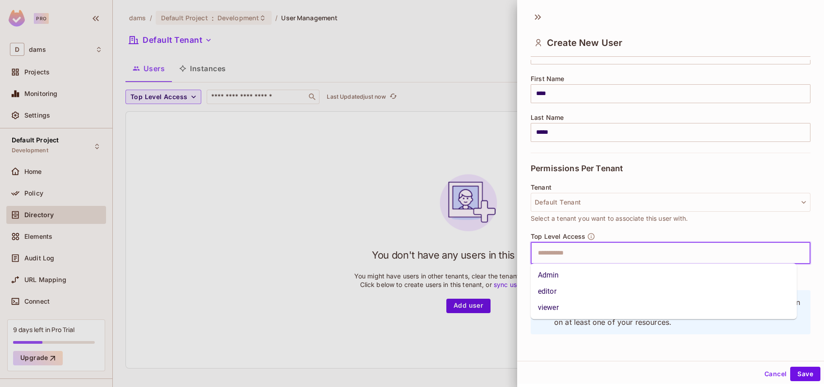
click at [590, 252] on input "text" at bounding box center [662, 253] width 260 height 18
click at [607, 204] on button "Default Tenant" at bounding box center [670, 202] width 280 height 19
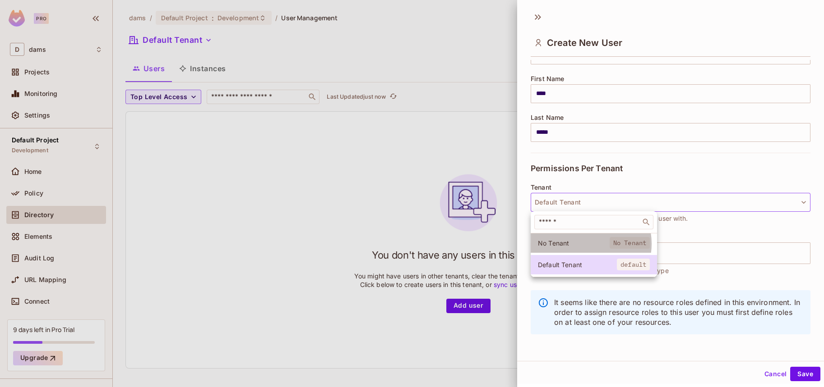
click at [583, 244] on span "No Tenant" at bounding box center [574, 243] width 72 height 9
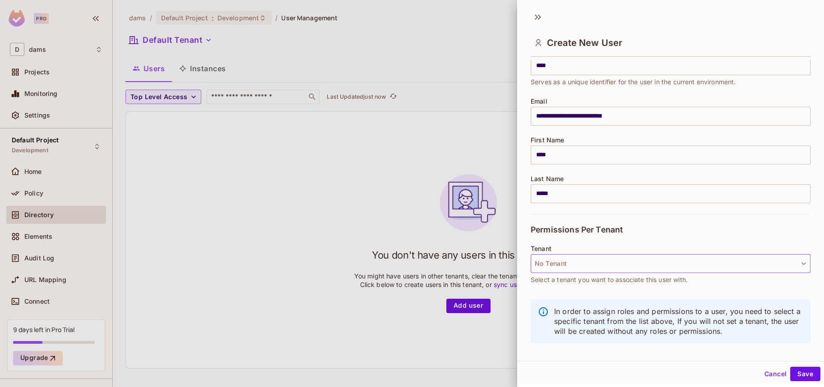
click at [576, 265] on button "No Tenant" at bounding box center [670, 263] width 280 height 19
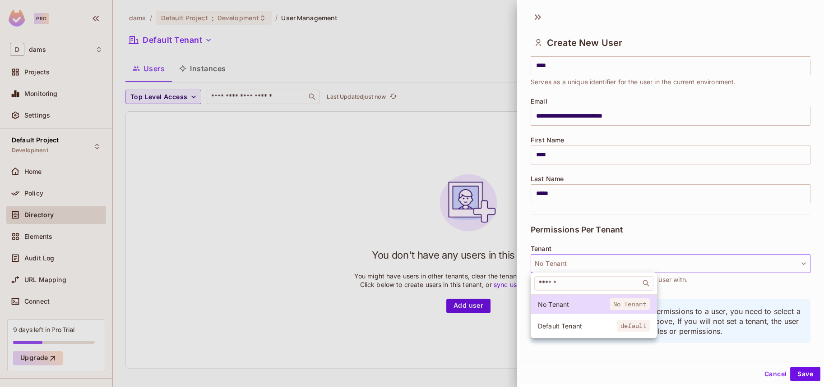
click at [573, 326] on span "Default Tenant" at bounding box center [577, 326] width 79 height 9
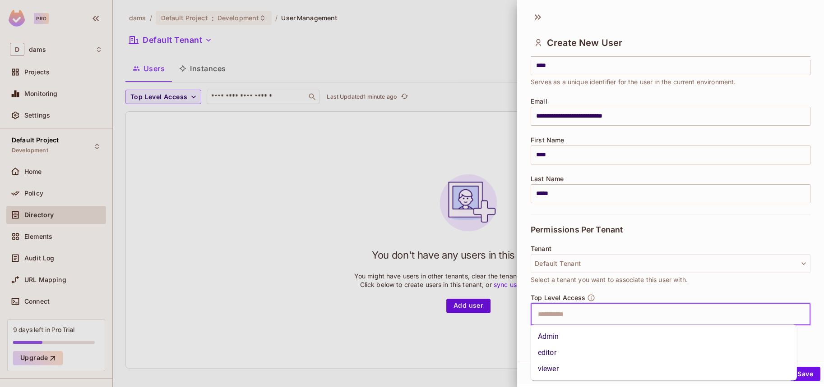
click at [587, 317] on input "text" at bounding box center [662, 315] width 260 height 18
click at [586, 336] on li "Admin" at bounding box center [663, 336] width 266 height 16
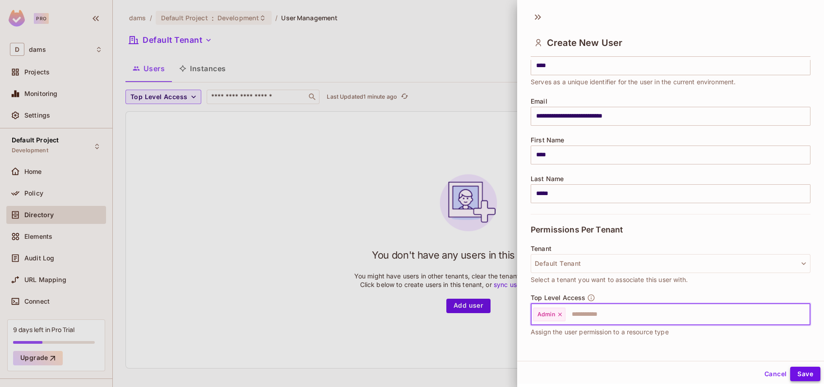
click at [790, 369] on button "Save" at bounding box center [805, 374] width 30 height 14
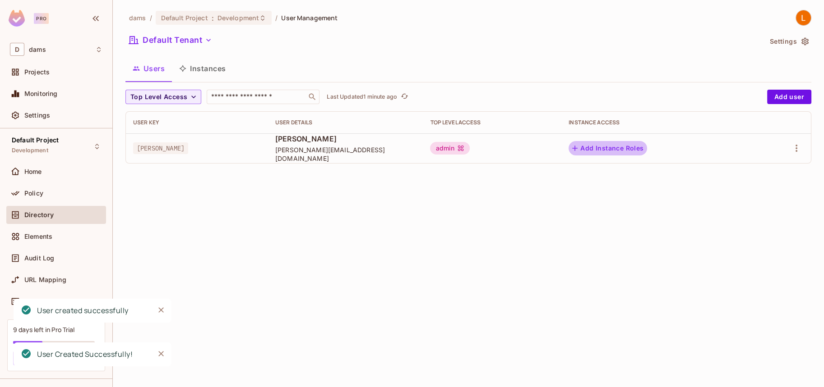
click at [615, 149] on button "Add Instance Roles" at bounding box center [607, 148] width 78 height 14
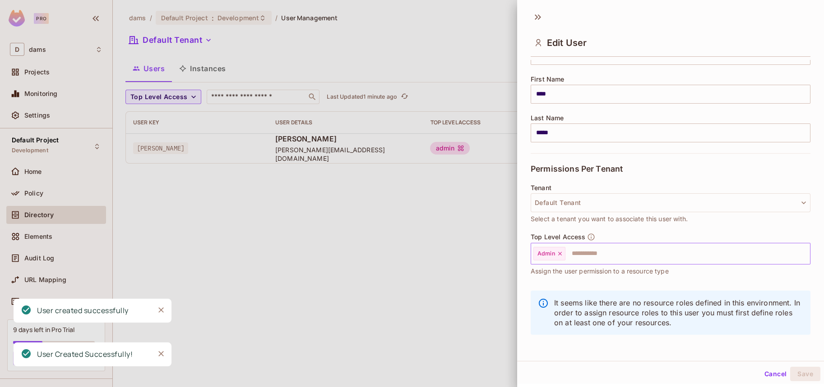
scroll to position [99, 0]
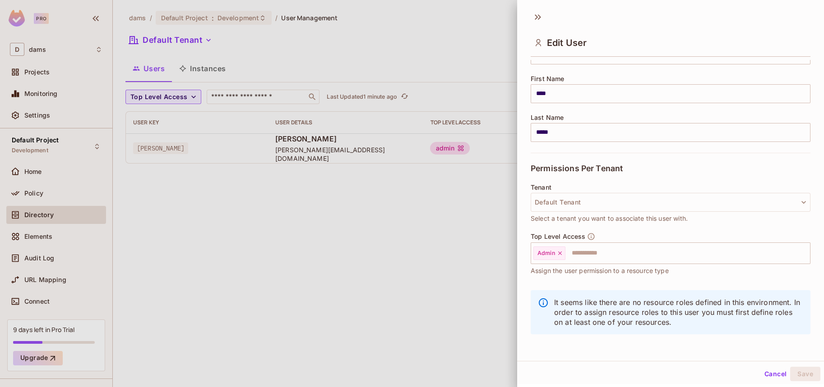
click at [724, 309] on p "It seems like there are no resource roles defined in this environment. In order…" at bounding box center [678, 313] width 249 height 30
click at [374, 270] on div at bounding box center [412, 193] width 824 height 387
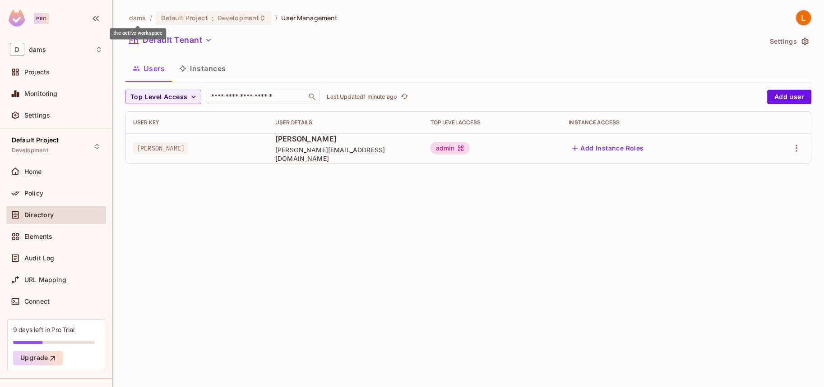
click at [139, 21] on span "dams" at bounding box center [137, 18] width 17 height 9
click at [200, 13] on div "Default Project : Development" at bounding box center [214, 18] width 116 height 14
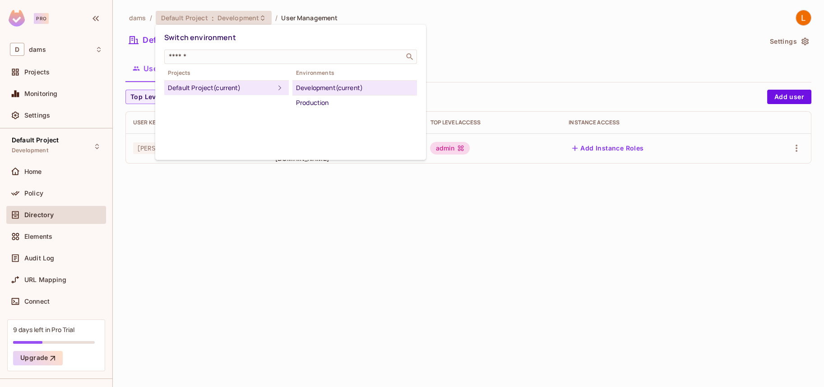
click at [279, 214] on div at bounding box center [412, 193] width 824 height 387
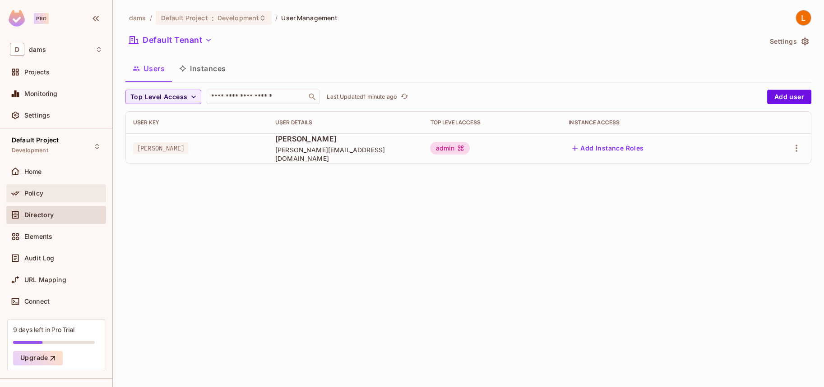
click at [63, 197] on div "Policy" at bounding box center [56, 193] width 92 height 11
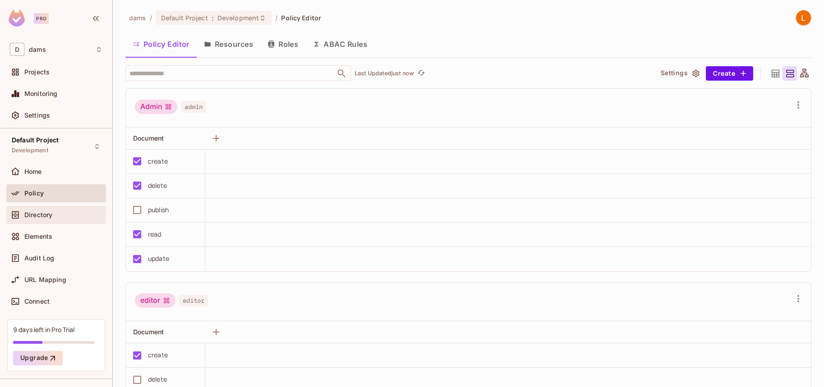
click at [37, 217] on span "Directory" at bounding box center [38, 215] width 28 height 7
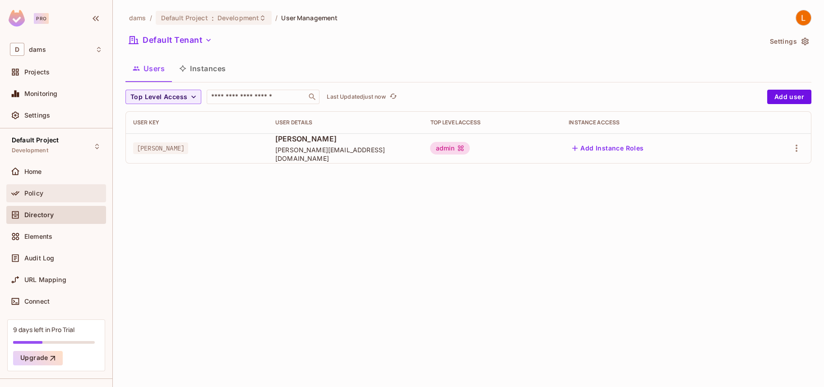
click at [56, 197] on div "Policy" at bounding box center [56, 193] width 92 height 11
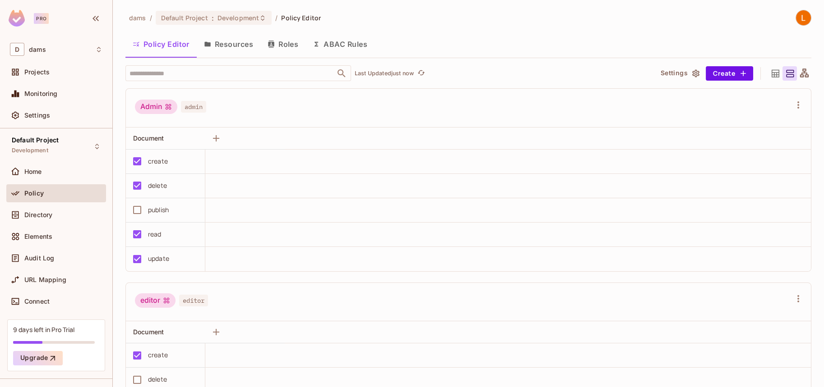
click at [674, 71] on button "Settings" at bounding box center [679, 73] width 45 height 14
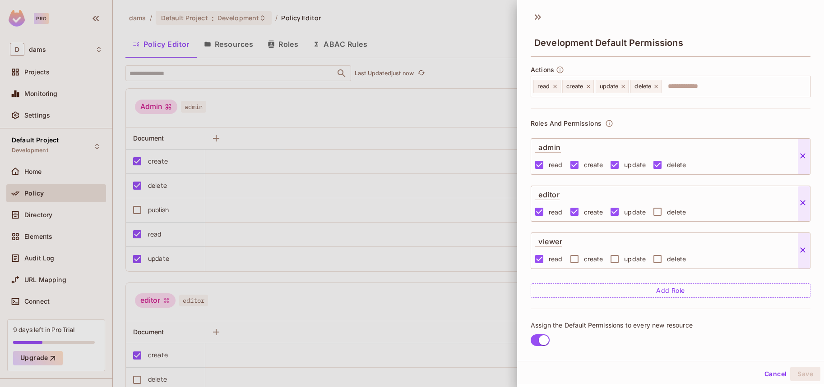
scroll to position [18, 0]
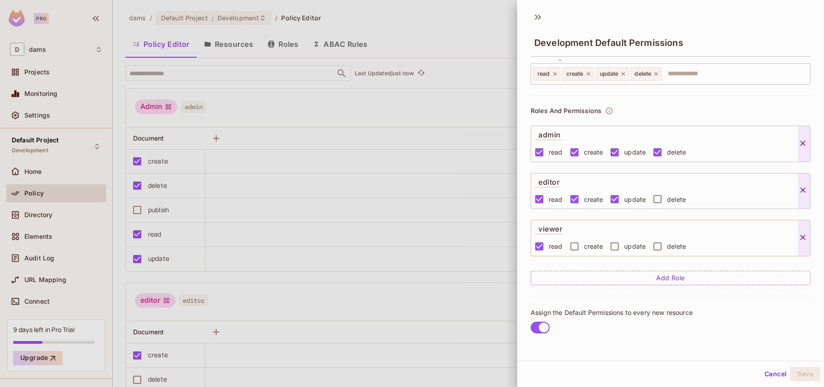
click at [446, 72] on div at bounding box center [412, 193] width 824 height 387
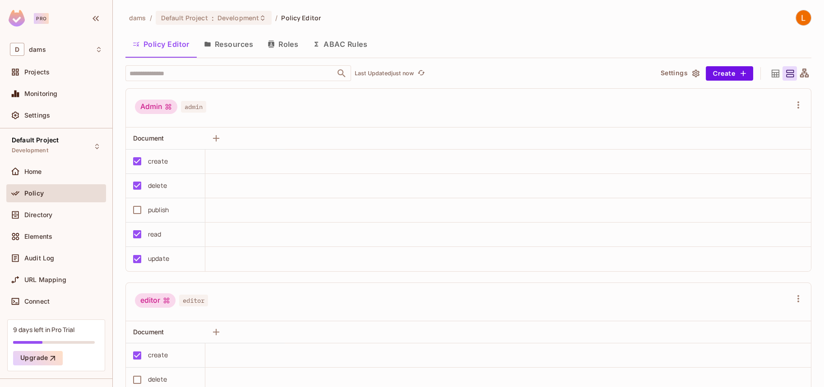
click at [321, 42] on button "ABAC Rules" at bounding box center [339, 44] width 69 height 23
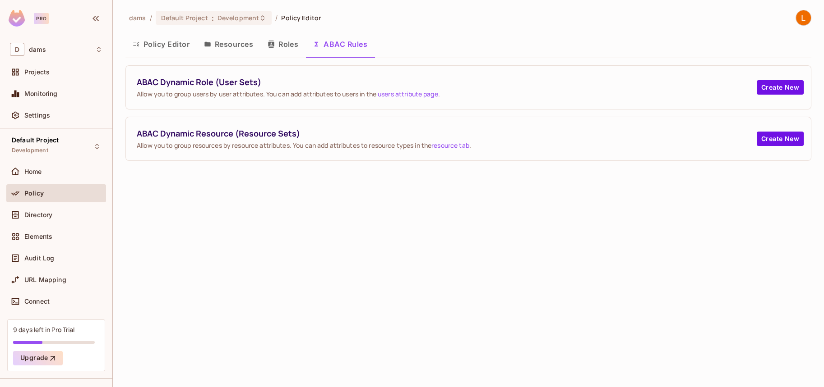
click at [37, 194] on span "Policy" at bounding box center [33, 193] width 19 height 7
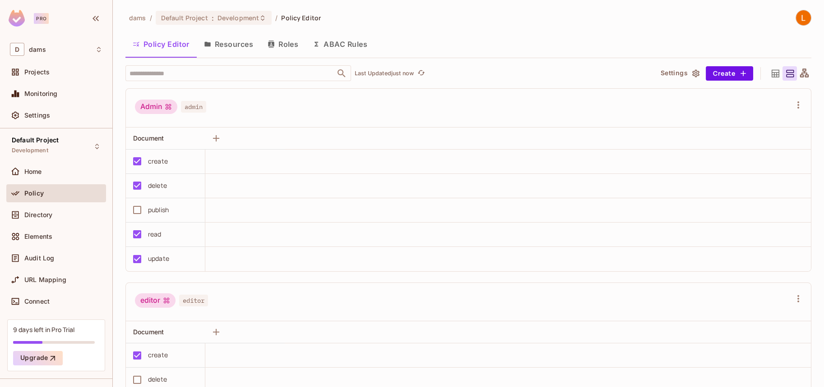
click at [231, 51] on button "Resources" at bounding box center [229, 44] width 64 height 23
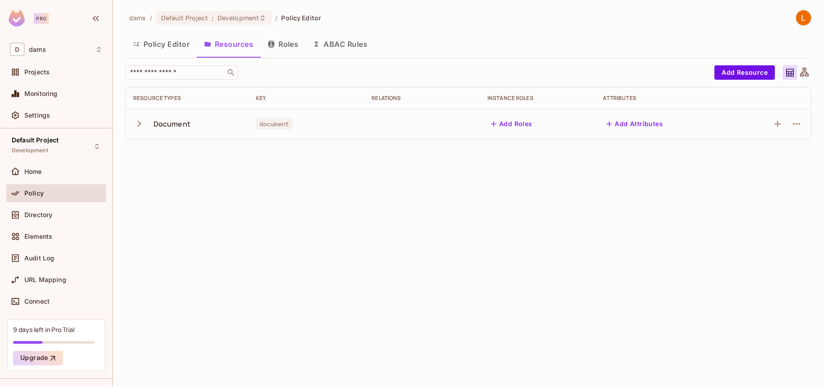
click at [182, 125] on div "Document" at bounding box center [171, 124] width 37 height 10
click at [129, 125] on td "Document" at bounding box center [187, 124] width 123 height 30
click at [138, 125] on icon "button" at bounding box center [139, 124] width 12 height 12
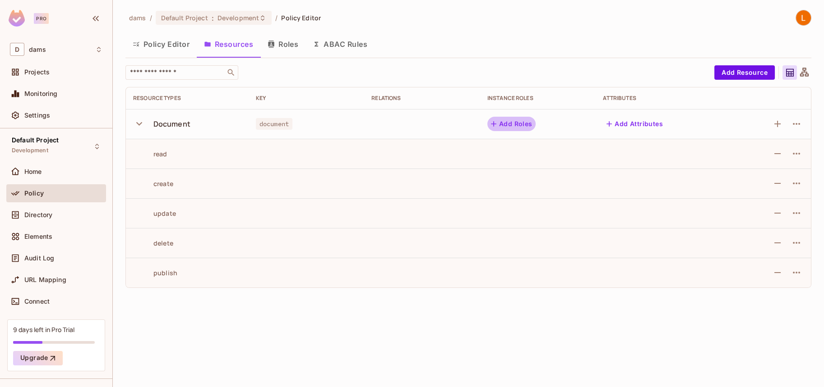
click at [500, 120] on button "Add Roles" at bounding box center [511, 124] width 49 height 14
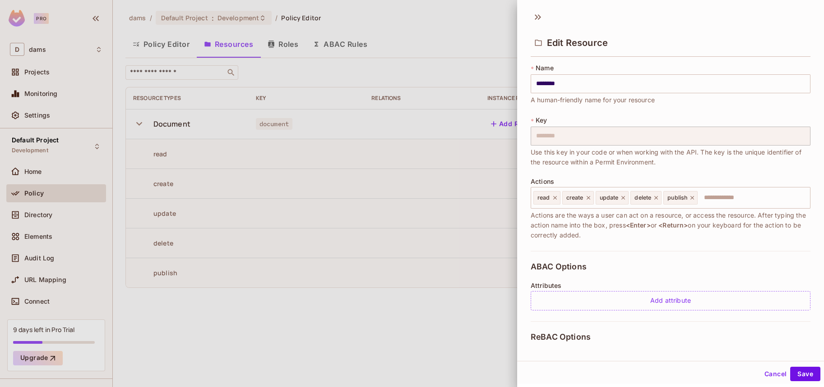
click at [499, 40] on div at bounding box center [412, 193] width 824 height 387
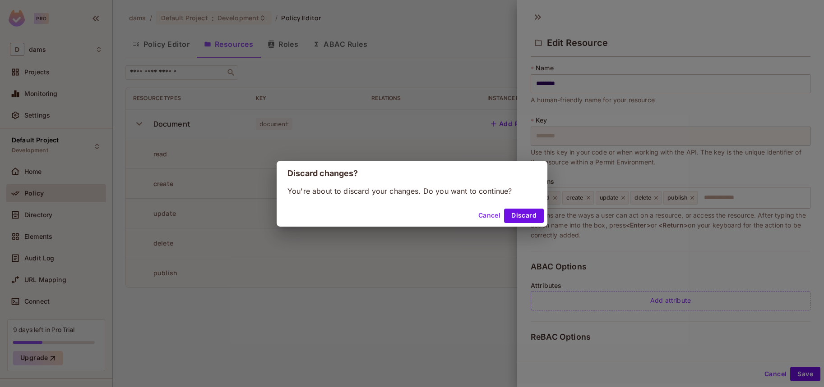
drag, startPoint x: 494, startPoint y: 210, endPoint x: 516, endPoint y: 208, distance: 22.3
click at [516, 208] on div "Cancel Discard" at bounding box center [412, 216] width 271 height 22
click at [517, 222] on button "Discard" at bounding box center [524, 216] width 40 height 14
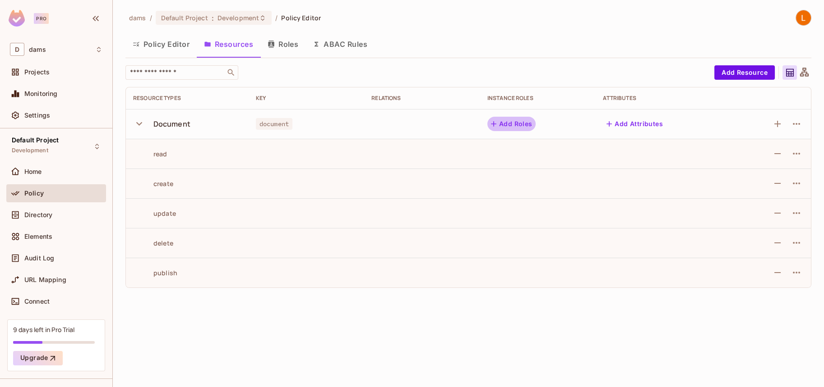
click at [504, 123] on button "Add Roles" at bounding box center [511, 124] width 49 height 14
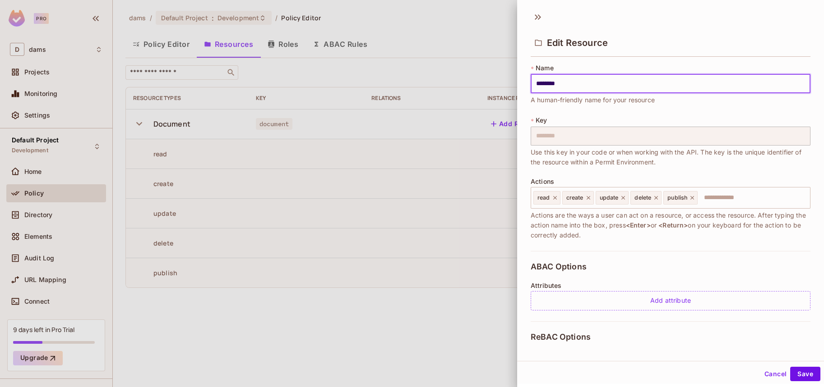
click at [567, 269] on span "ABAC Options" at bounding box center [558, 267] width 56 height 9
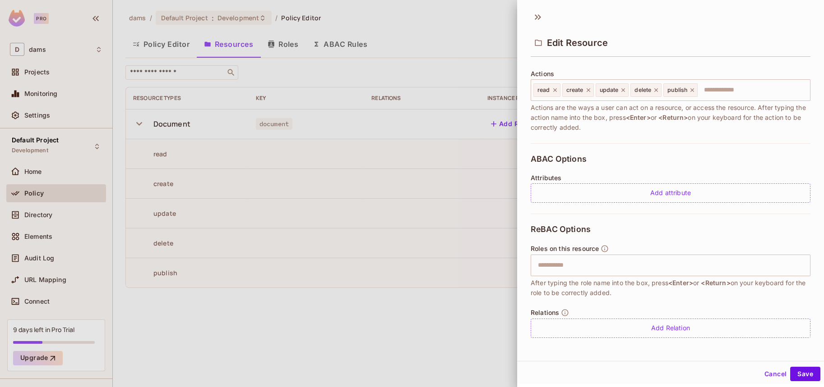
scroll to position [108, 0]
click at [573, 269] on input "text" at bounding box center [669, 266] width 274 height 18
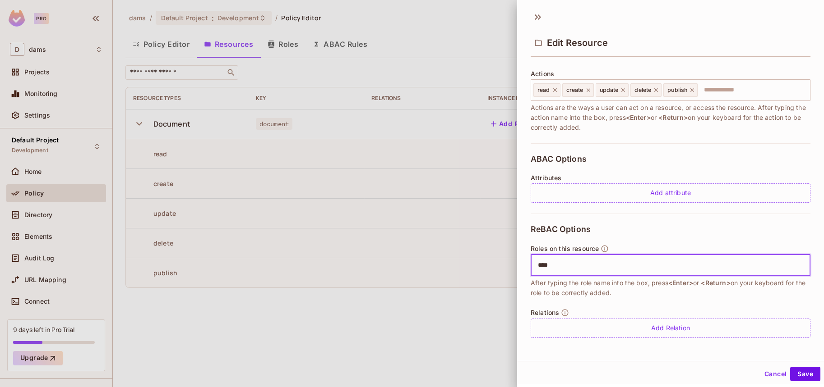
type input "*****"
click at [589, 266] on icon at bounding box center [590, 266] width 6 height 6
click at [771, 374] on button "Cancel" at bounding box center [775, 374] width 29 height 14
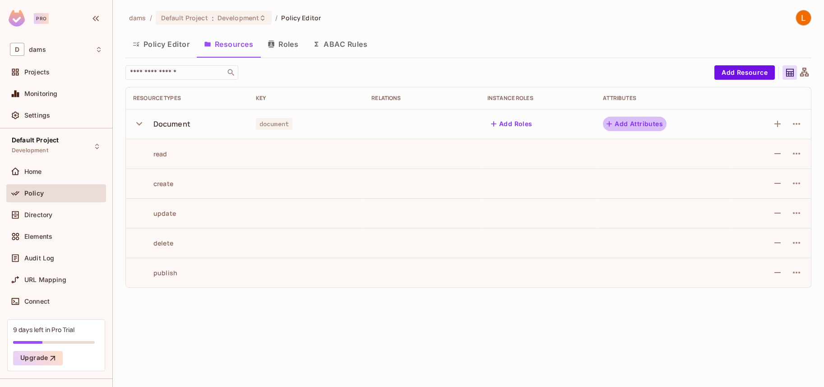
click at [629, 127] on button "Add Attributes" at bounding box center [635, 124] width 64 height 14
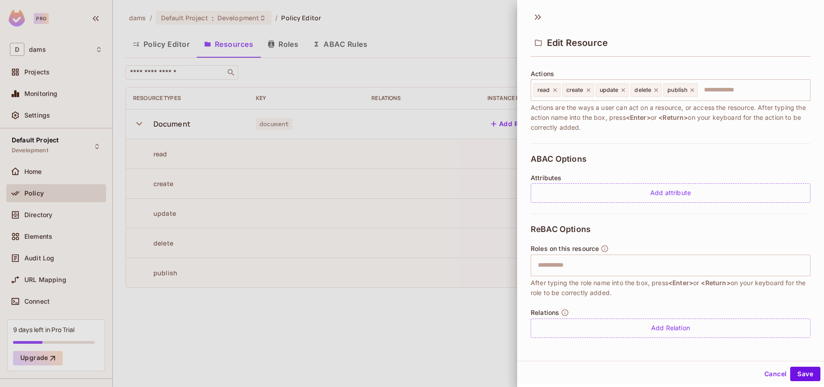
click at [771, 369] on button "Cancel" at bounding box center [775, 374] width 29 height 14
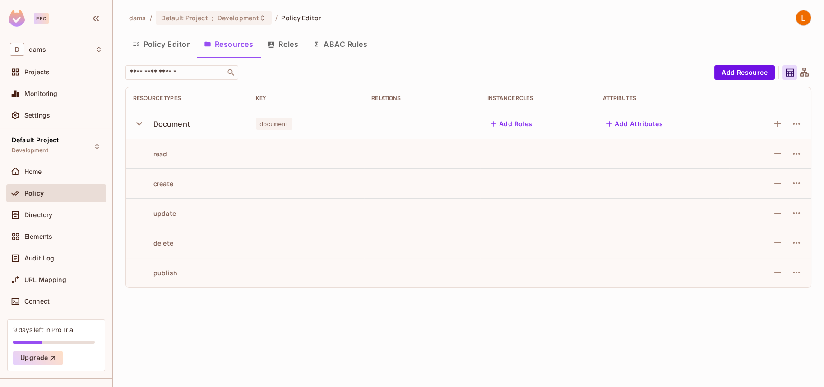
click at [289, 52] on button "Roles" at bounding box center [282, 44] width 45 height 23
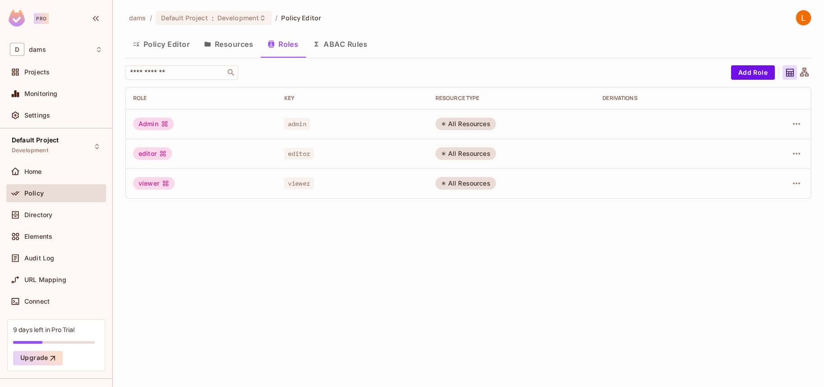
click at [172, 43] on button "Policy Editor" at bounding box center [160, 44] width 71 height 23
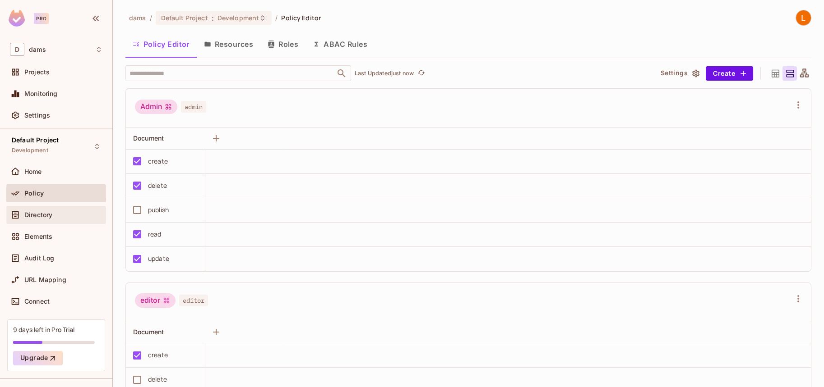
click at [46, 217] on span "Directory" at bounding box center [38, 215] width 28 height 7
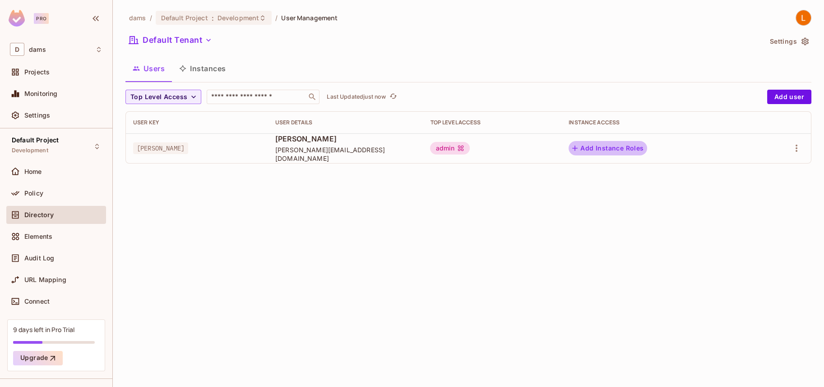
click at [638, 150] on button "Add Instance Roles" at bounding box center [607, 148] width 78 height 14
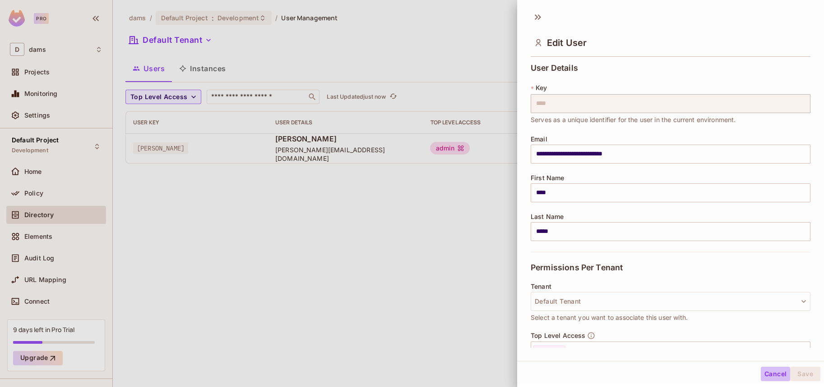
click at [770, 378] on button "Cancel" at bounding box center [775, 374] width 29 height 14
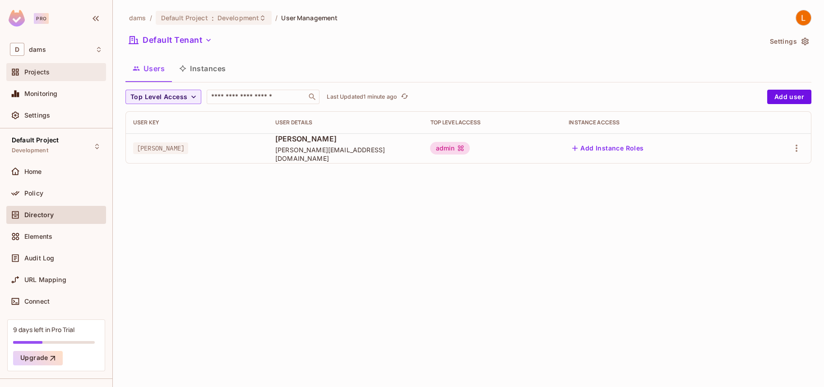
click at [54, 71] on div "Projects" at bounding box center [63, 72] width 78 height 7
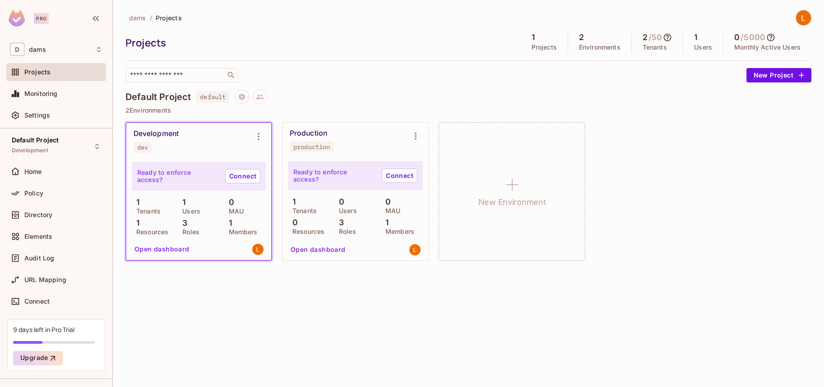
click at [189, 174] on p "Ready to enforce access?" at bounding box center [177, 176] width 81 height 14
click at [235, 181] on link "Connect" at bounding box center [242, 176] width 35 height 14
click at [254, 134] on icon "Environment settings" at bounding box center [258, 136] width 11 height 11
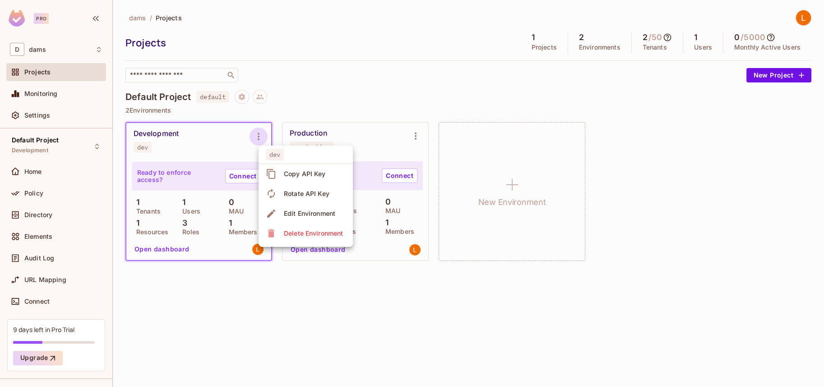
click at [320, 180] on span "Copy API Key" at bounding box center [304, 174] width 47 height 14
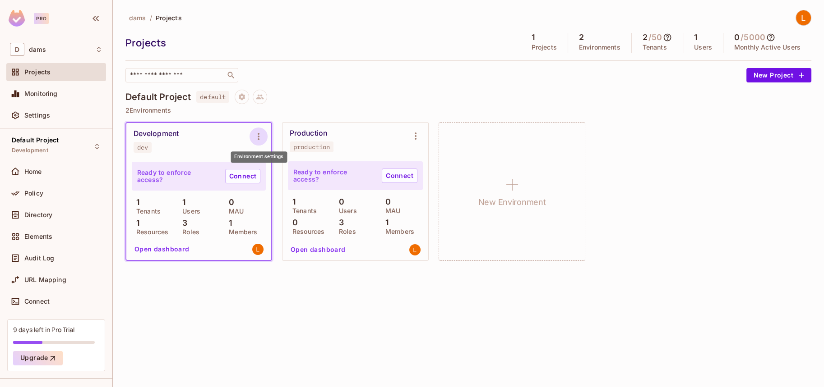
click at [257, 134] on icon "Environment settings" at bounding box center [258, 136] width 11 height 11
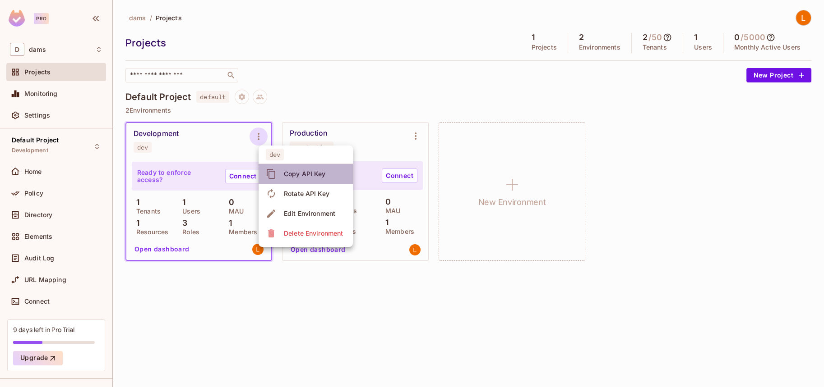
click at [276, 177] on icon at bounding box center [271, 174] width 11 height 11
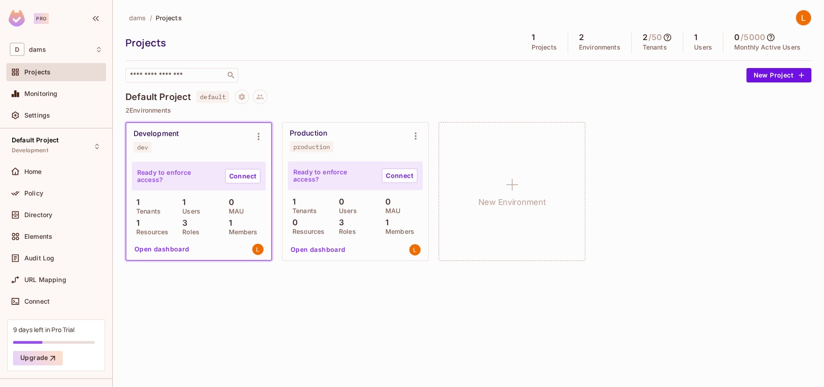
click at [153, 255] on button "Open dashboard" at bounding box center [162, 249] width 62 height 14
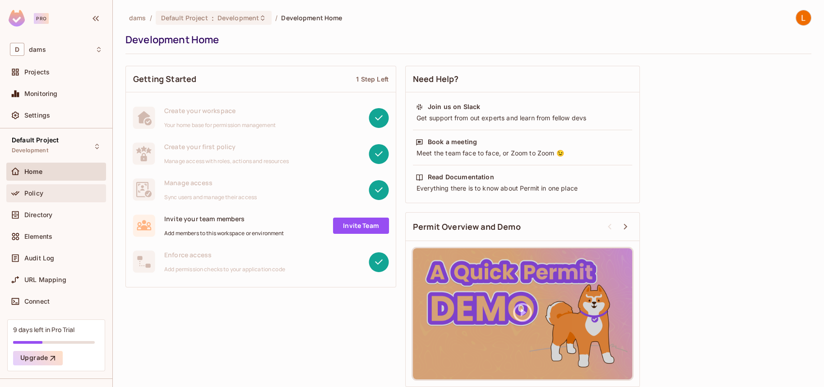
click at [60, 190] on div "Policy" at bounding box center [63, 193] width 78 height 7
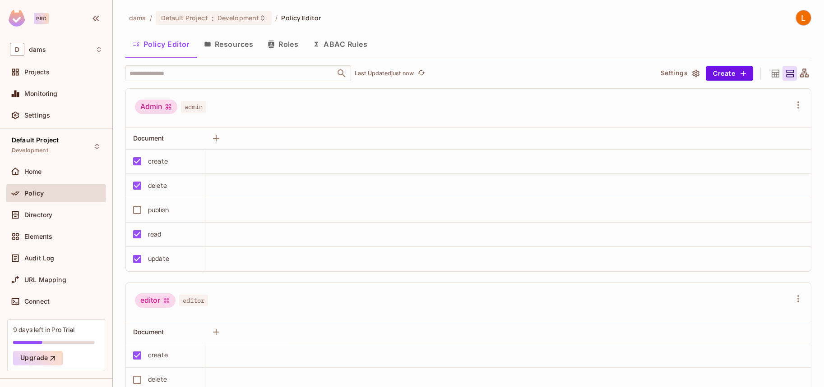
click at [276, 47] on button "Roles" at bounding box center [282, 44] width 45 height 23
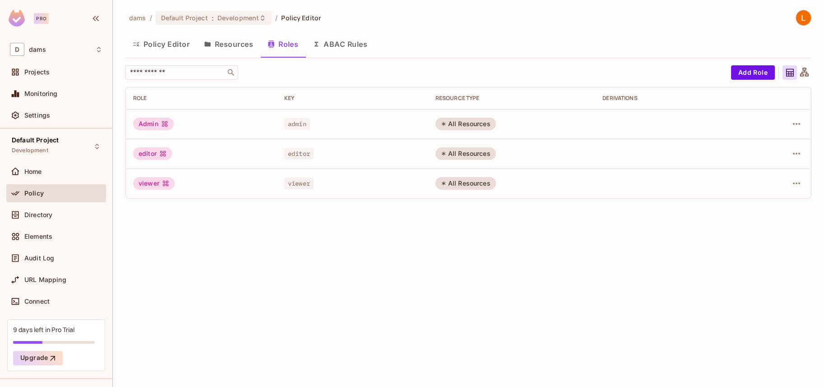
click at [246, 47] on button "Resources" at bounding box center [229, 44] width 64 height 23
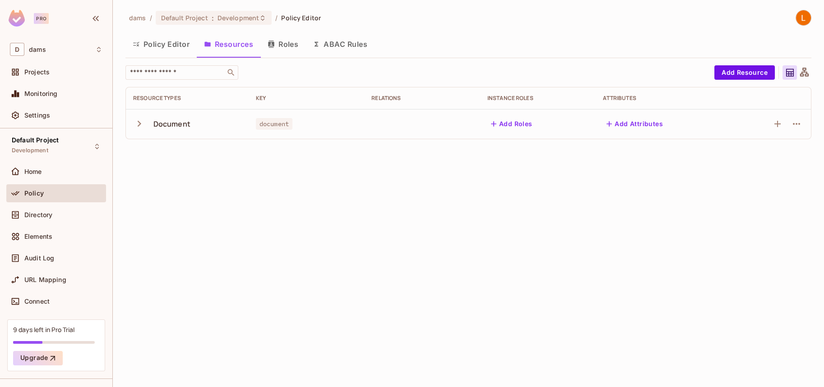
click at [170, 122] on div "Document" at bounding box center [171, 124] width 37 height 10
click at [138, 128] on icon "button" at bounding box center [139, 124] width 12 height 12
click at [262, 54] on button "Roles" at bounding box center [282, 44] width 45 height 23
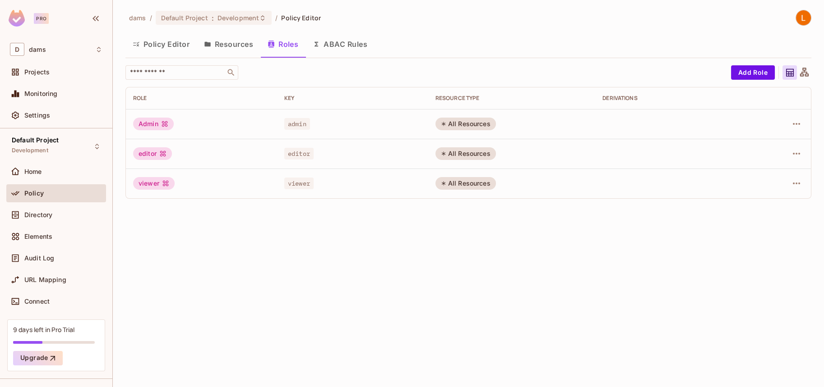
click at [268, 48] on button "Roles" at bounding box center [282, 44] width 45 height 23
click at [170, 43] on button "Policy Editor" at bounding box center [160, 44] width 71 height 23
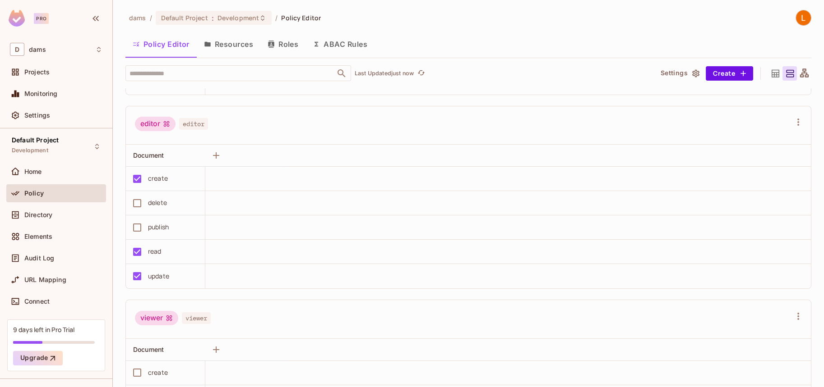
scroll to position [180, 0]
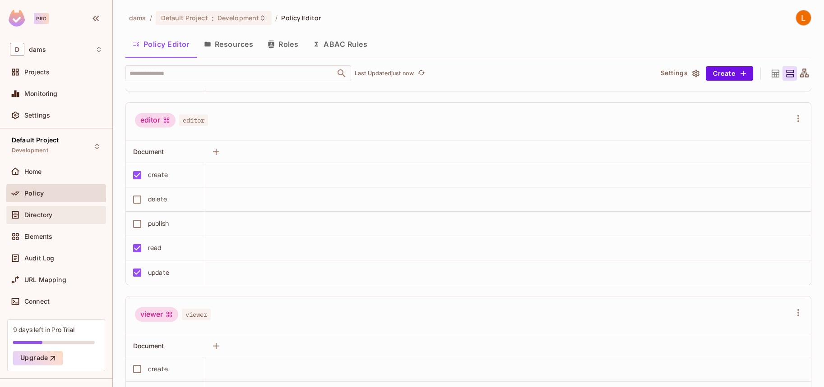
click at [47, 216] on span "Directory" at bounding box center [38, 215] width 28 height 7
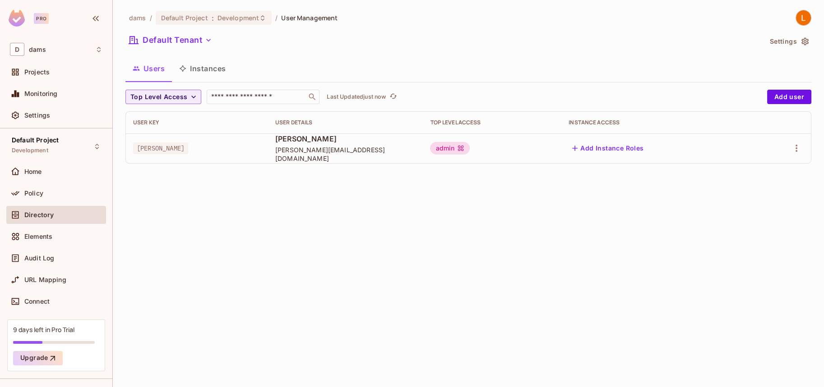
click at [464, 151] on icon at bounding box center [460, 148] width 7 height 7
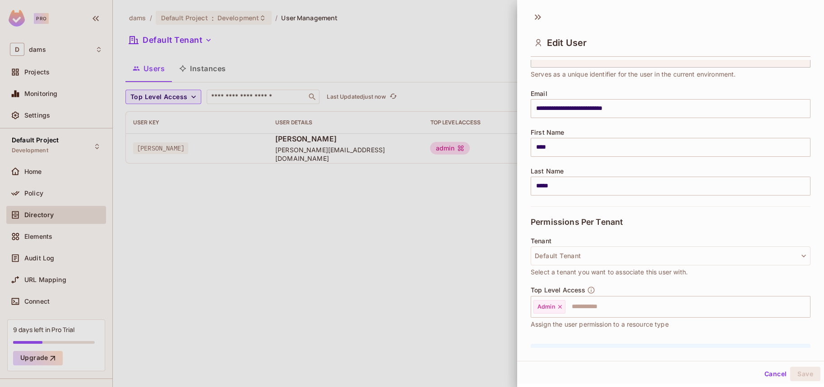
scroll to position [99, 0]
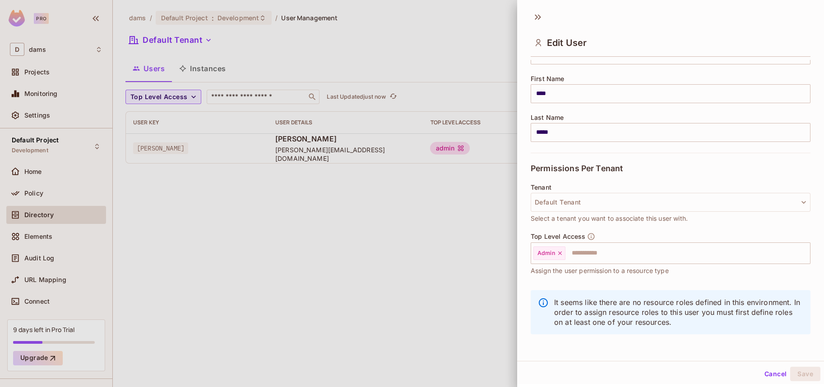
click at [378, 207] on div at bounding box center [412, 193] width 824 height 387
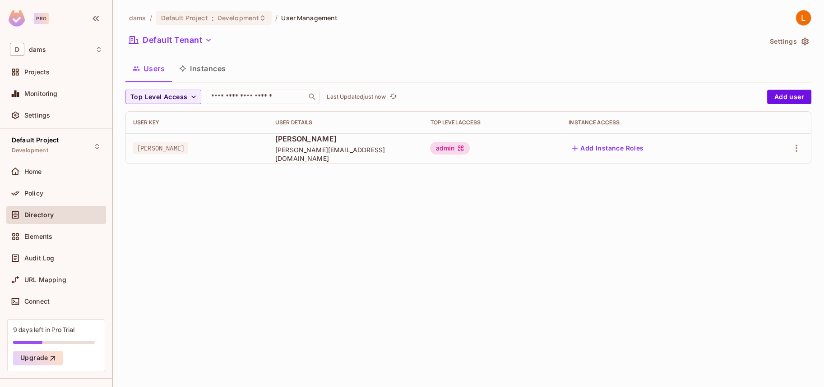
click at [329, 152] on span "luis@catalyticsautomation.com" at bounding box center [345, 154] width 141 height 17
copy span "luis@catalyticsautomation.com"
click at [571, 281] on div "dams / Default Project : Development / User Management Default Tenant Settings …" at bounding box center [468, 193] width 711 height 387
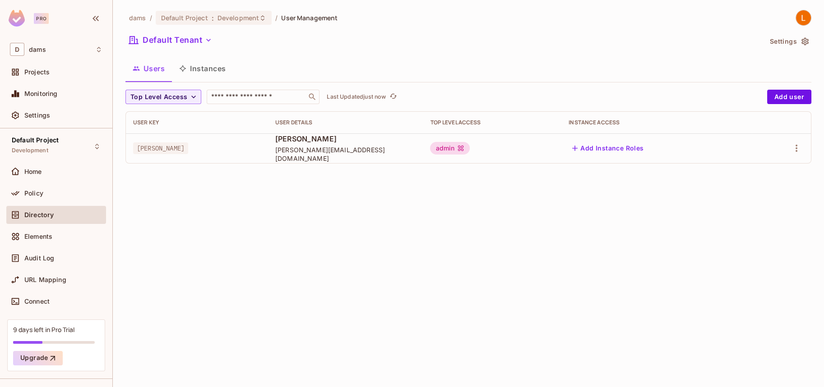
click at [175, 144] on div "luis" at bounding box center [197, 148] width 128 height 9
click at [305, 237] on div "dams / Default Project : Development / User Management Default Tenant Settings …" at bounding box center [468, 193] width 711 height 387
click at [263, 216] on div "dams / Default Project : Development / User Management Default Tenant Settings …" at bounding box center [468, 193] width 711 height 387
click at [113, 358] on div "dams / Default Project : Development / User Management Default Tenant Settings …" at bounding box center [468, 193] width 711 height 387
click at [242, 273] on div "dams / Default Project : Development / User Management Default Tenant Settings …" at bounding box center [468, 193] width 711 height 387
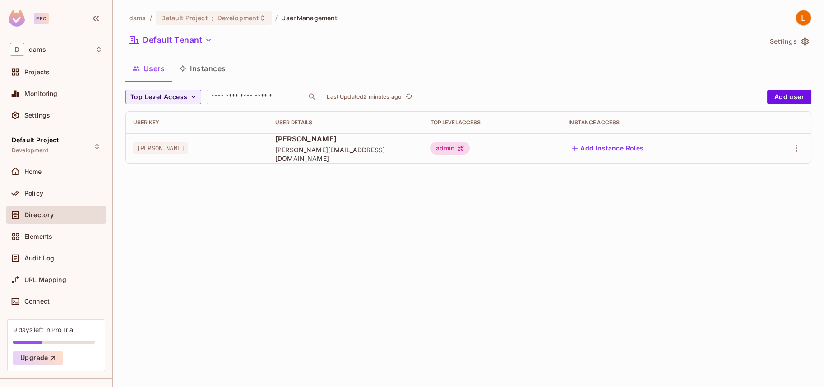
click at [212, 152] on div "luis" at bounding box center [197, 148] width 128 height 9
click at [414, 163] on td "Luis Garza luis@catalyticsautomation.com" at bounding box center [345, 149] width 155 height 30
click at [196, 72] on button "Instances" at bounding box center [202, 68] width 61 height 23
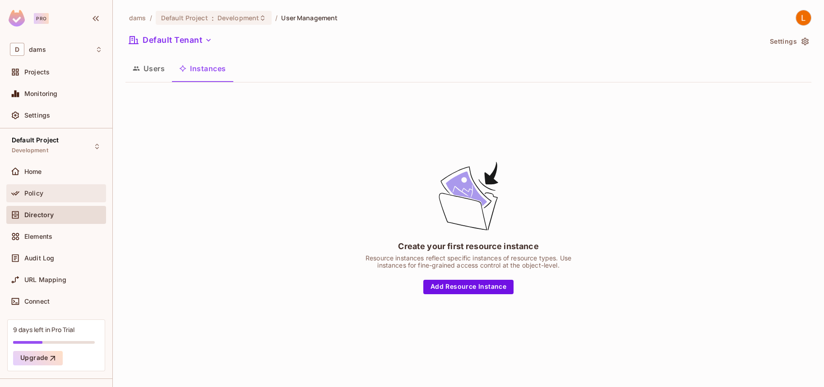
click at [85, 184] on div "Policy" at bounding box center [56, 193] width 100 height 18
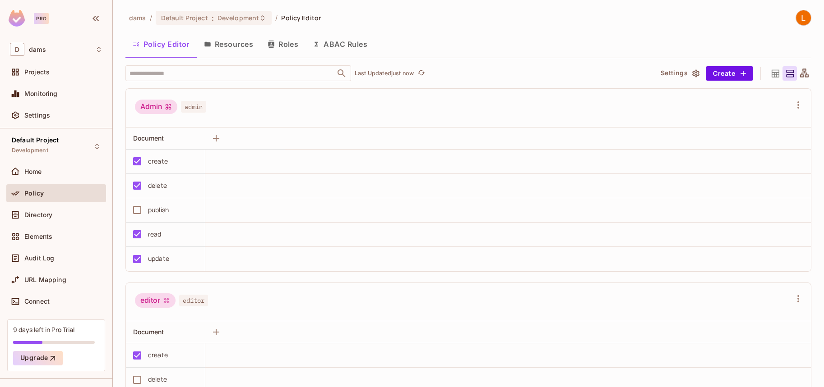
click at [800, 70] on icon at bounding box center [804, 73] width 9 height 9
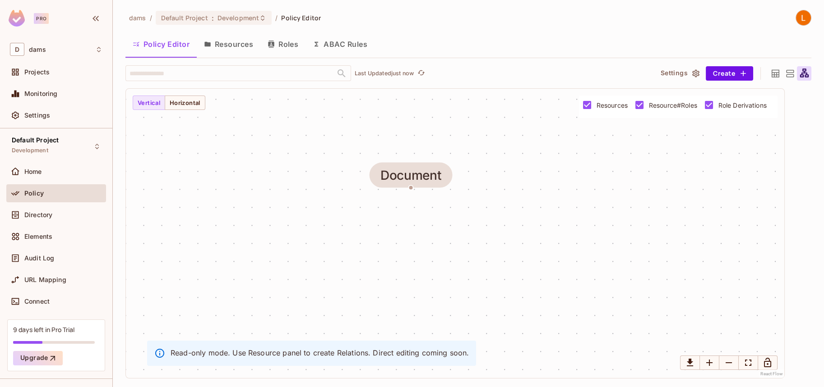
drag, startPoint x: 659, startPoint y: 208, endPoint x: 615, endPoint y: 149, distance: 72.9
click at [615, 149] on div "Document" at bounding box center [455, 234] width 658 height 290
click at [784, 69] on icon at bounding box center [789, 73] width 11 height 11
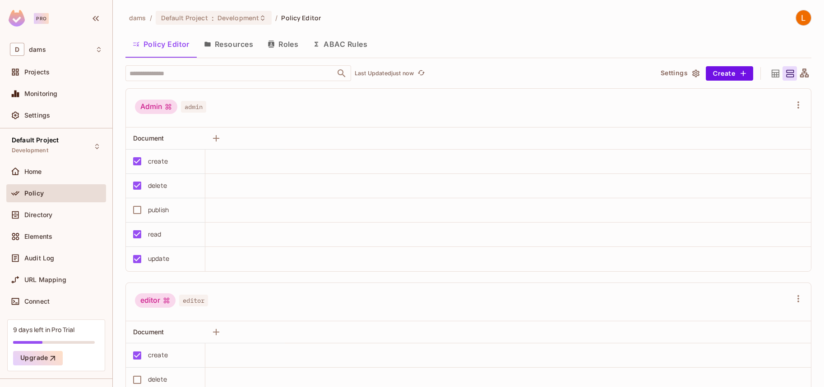
click at [768, 69] on div at bounding box center [775, 73] width 14 height 14
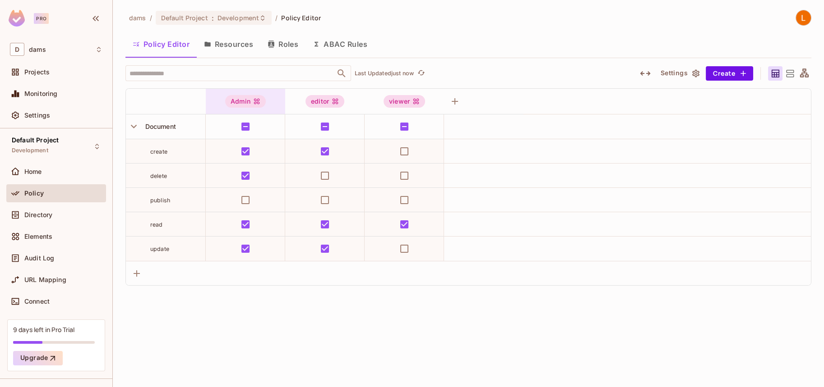
click at [255, 101] on icon at bounding box center [256, 101] width 7 height 7
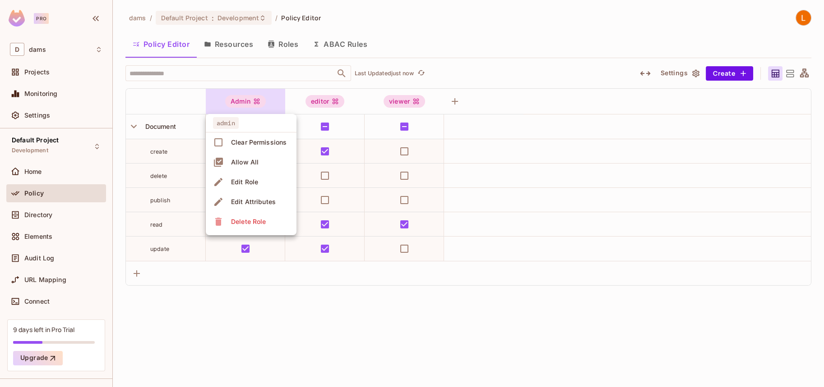
click at [302, 104] on div at bounding box center [412, 193] width 824 height 387
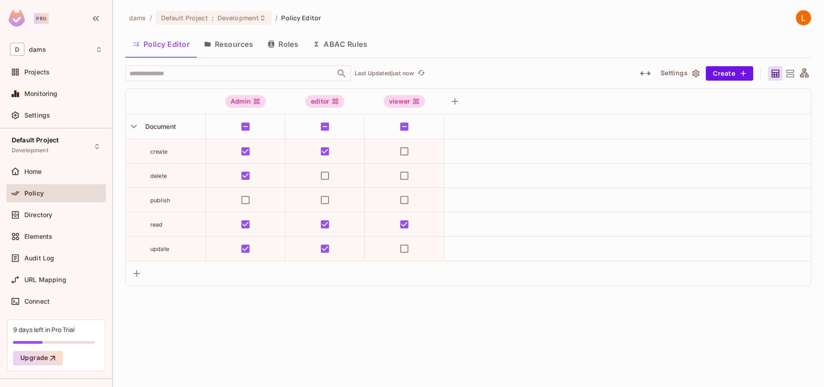
click at [315, 104] on div "editor" at bounding box center [324, 101] width 39 height 13
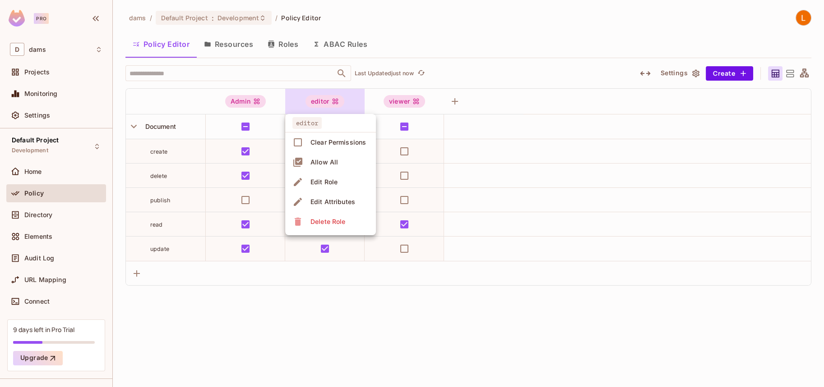
click at [251, 104] on div at bounding box center [412, 193] width 824 height 387
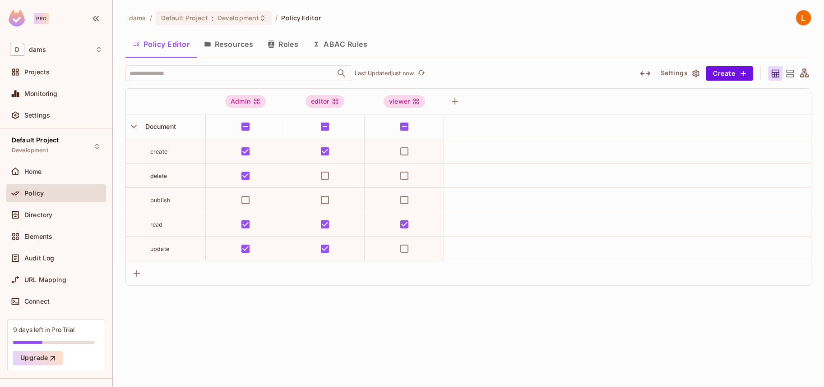
click at [251, 104] on div "Admin" at bounding box center [245, 101] width 41 height 13
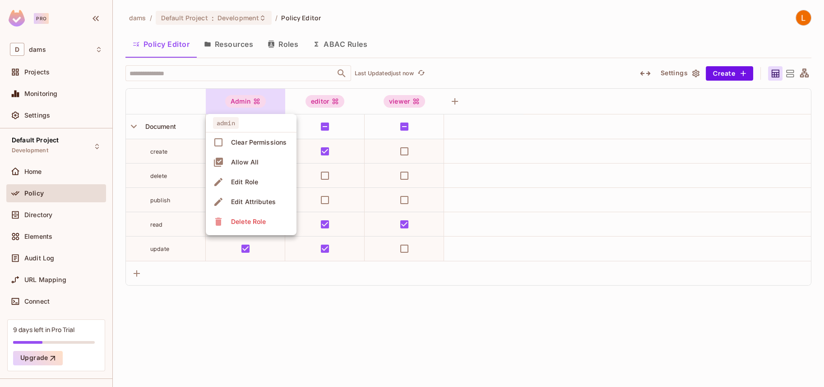
click at [251, 322] on div at bounding box center [412, 193] width 824 height 387
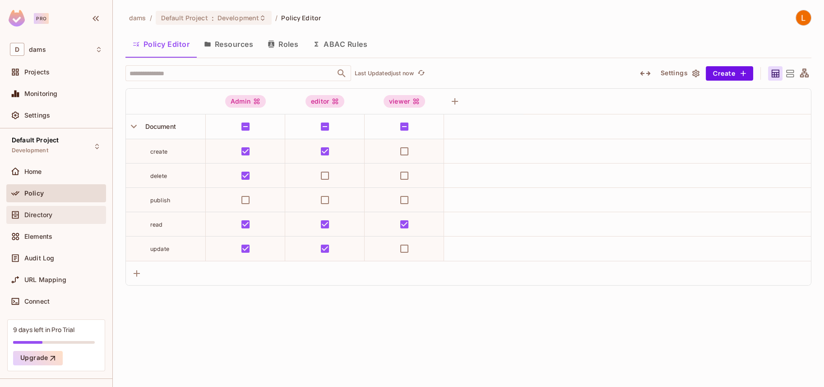
click at [30, 212] on span "Directory" at bounding box center [38, 215] width 28 height 7
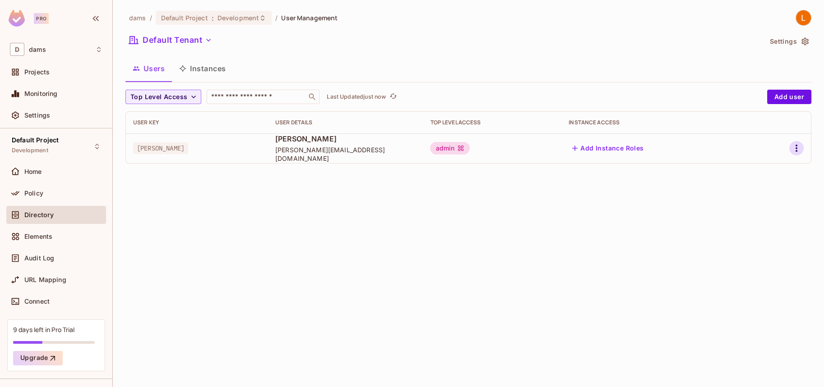
click at [797, 144] on icon "button" at bounding box center [796, 148] width 11 height 11
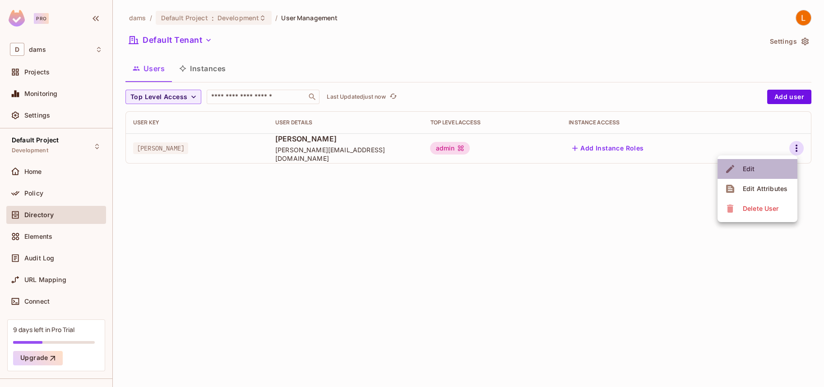
click at [764, 175] on li "Edit" at bounding box center [757, 169] width 80 height 20
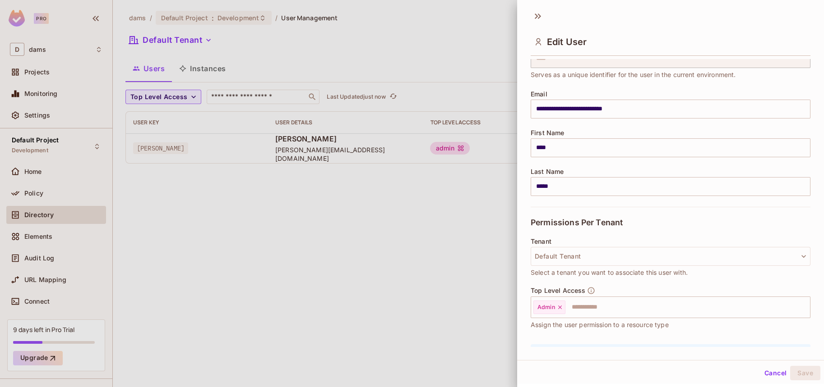
scroll to position [99, 0]
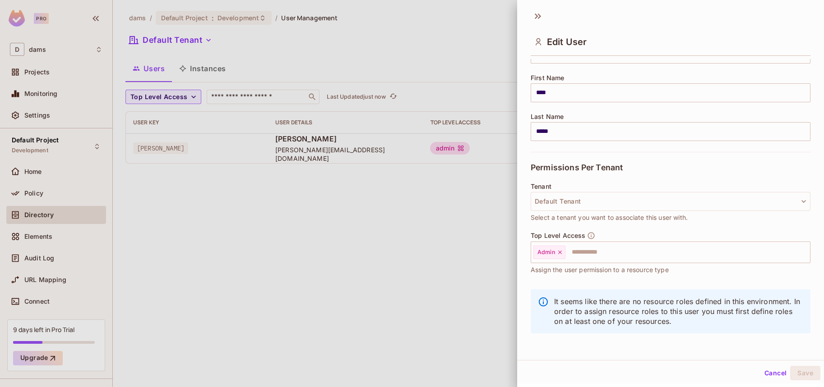
click at [724, 316] on p "It seems like there are no resource roles defined in this environment. In order…" at bounding box center [678, 312] width 249 height 30
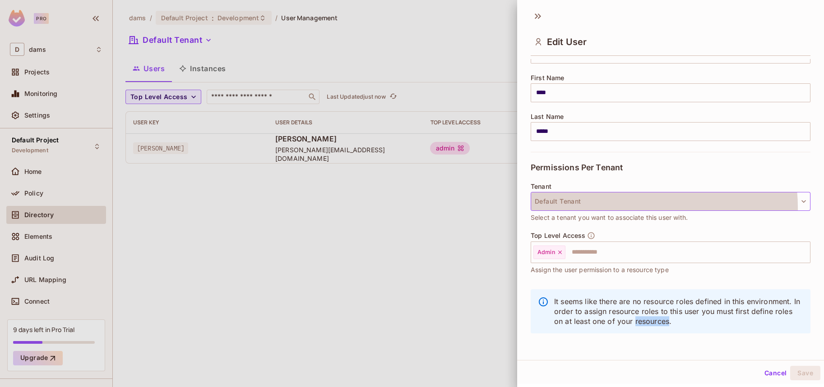
click at [640, 207] on button "Default Tenant" at bounding box center [670, 201] width 280 height 19
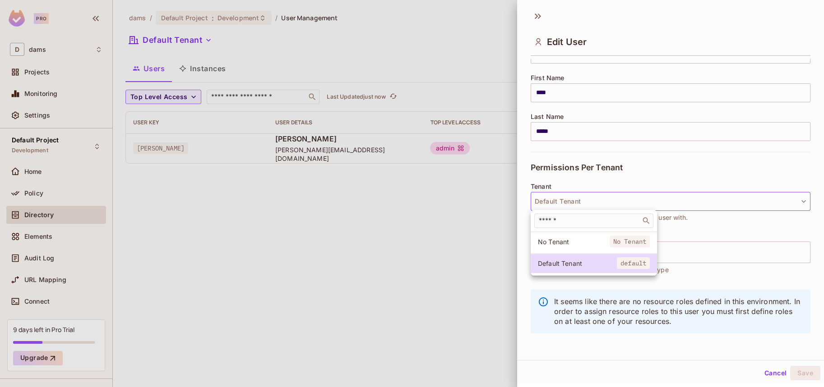
click at [606, 161] on div at bounding box center [412, 193] width 824 height 387
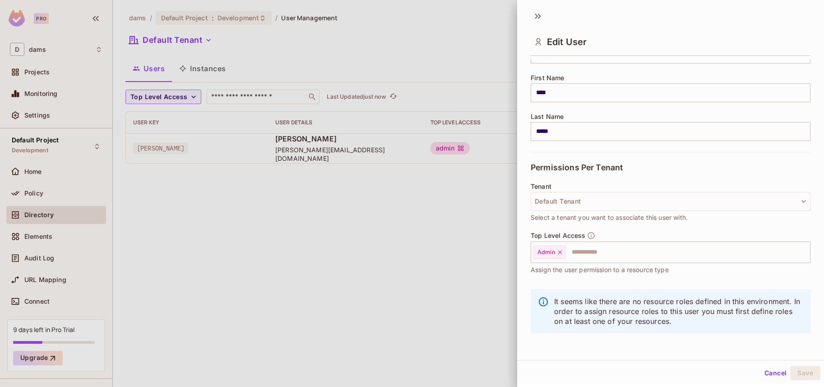
click at [443, 240] on div at bounding box center [412, 193] width 824 height 387
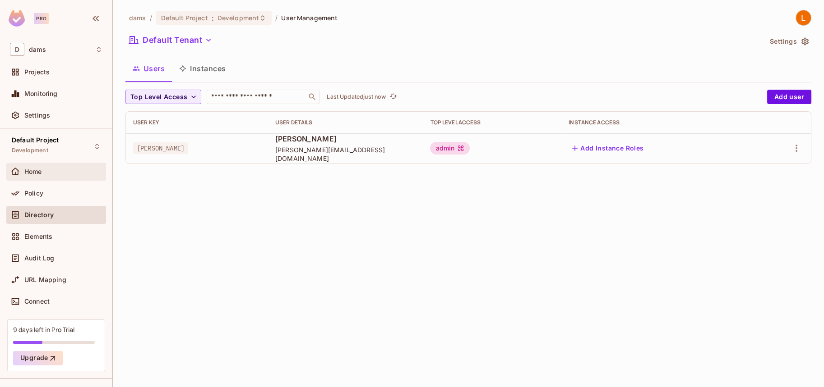
click at [56, 175] on div "Home" at bounding box center [56, 171] width 92 height 11
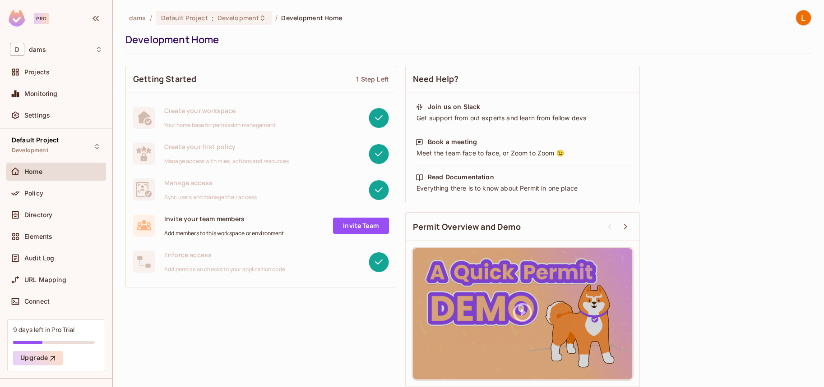
scroll to position [4, 0]
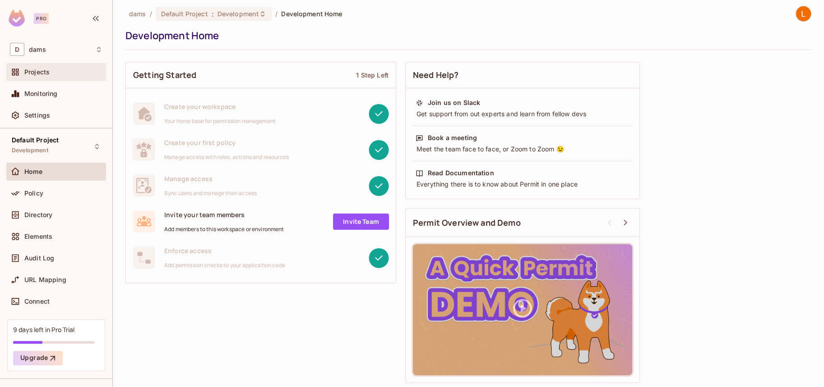
click at [55, 75] on div "Projects" at bounding box center [63, 72] width 78 height 7
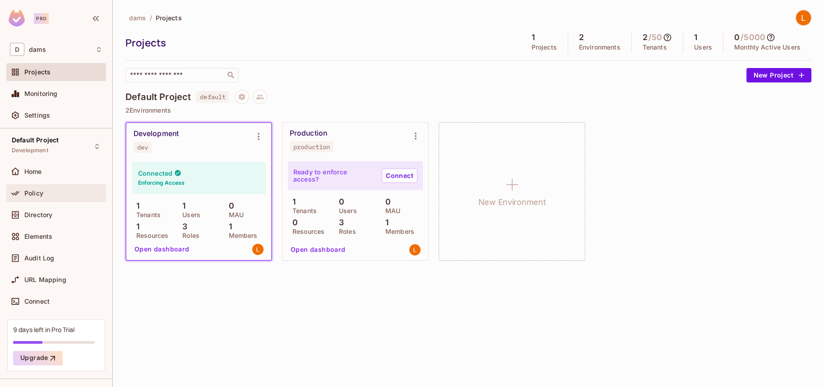
click at [32, 187] on div "Policy" at bounding box center [56, 193] width 100 height 18
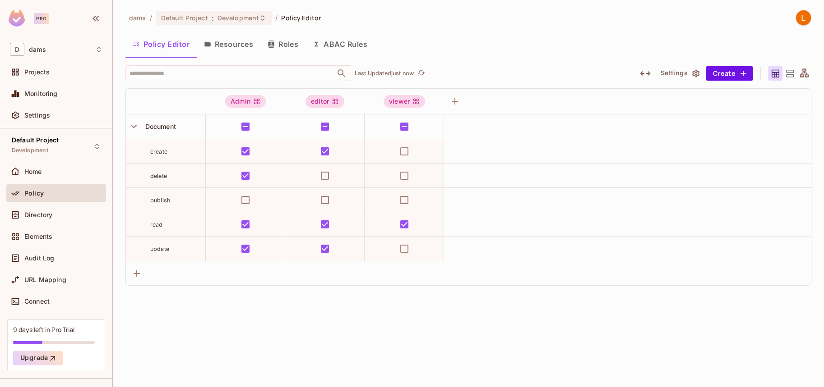
click at [228, 50] on button "Resources" at bounding box center [229, 44] width 64 height 23
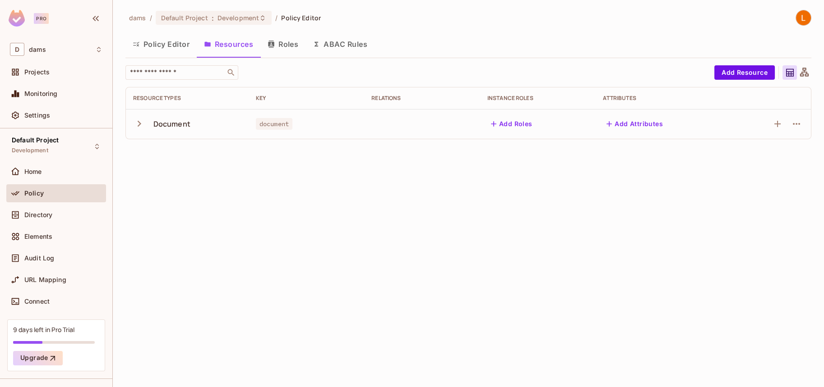
click at [281, 40] on button "Roles" at bounding box center [282, 44] width 45 height 23
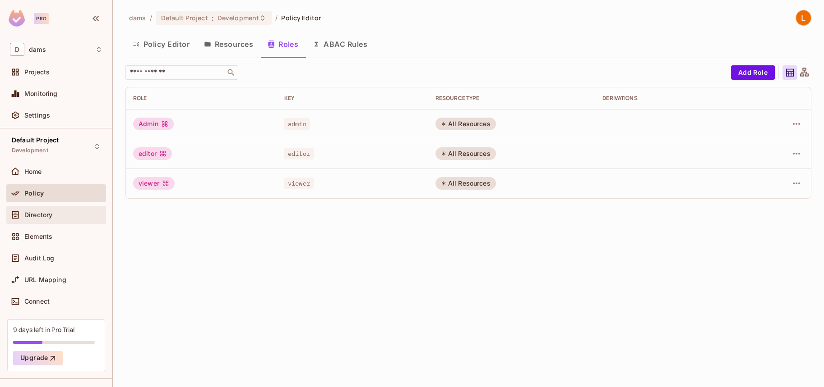
click at [55, 212] on div "Directory" at bounding box center [63, 215] width 78 height 7
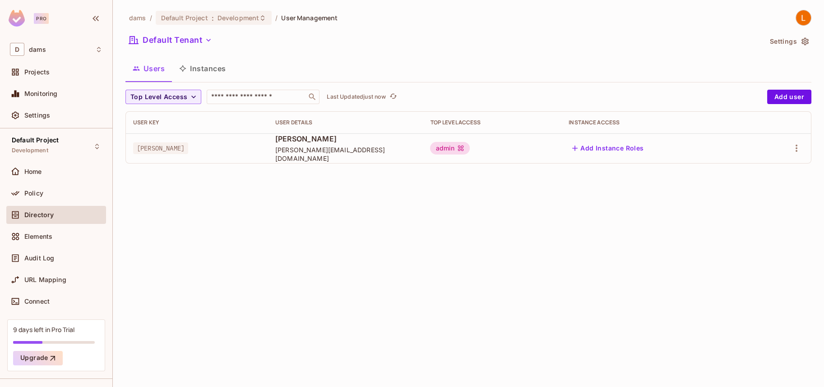
click at [133, 146] on span "luis" at bounding box center [160, 149] width 55 height 12
copy span "luis"
